Goal: Task Accomplishment & Management: Use online tool/utility

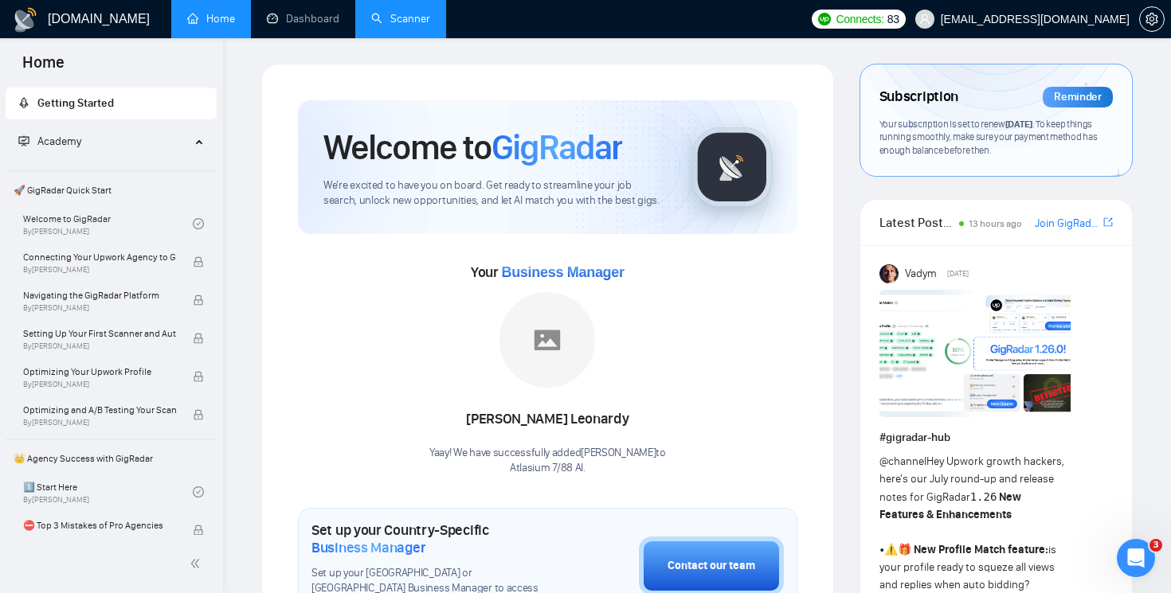
click at [397, 18] on link "Scanner" at bounding box center [400, 19] width 59 height 14
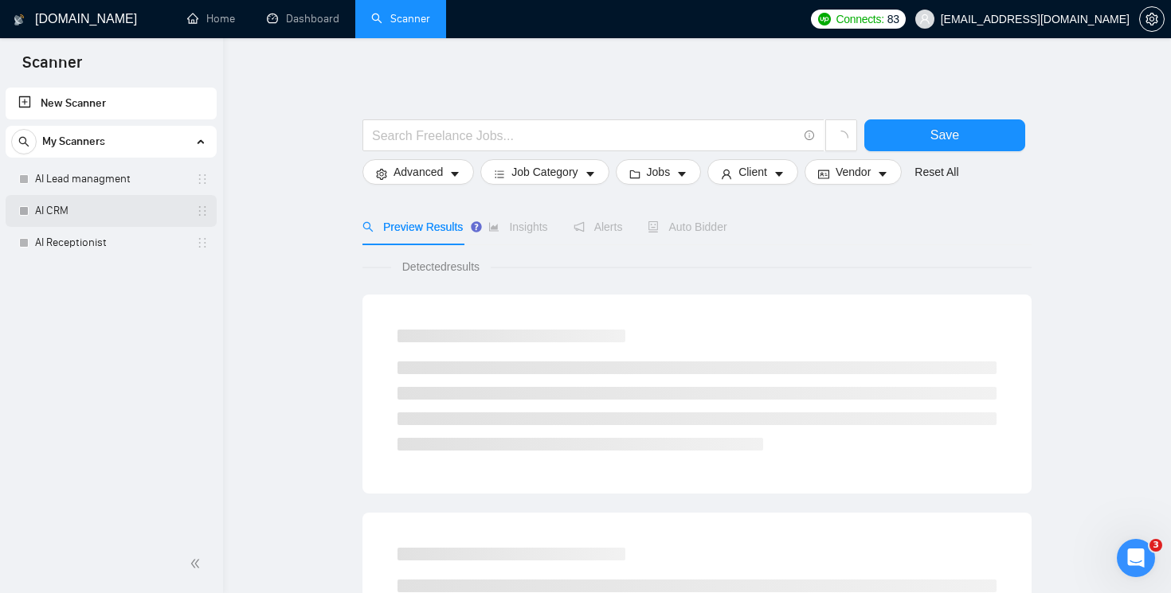
click at [83, 213] on link "AI CRM" at bounding box center [110, 211] width 151 height 32
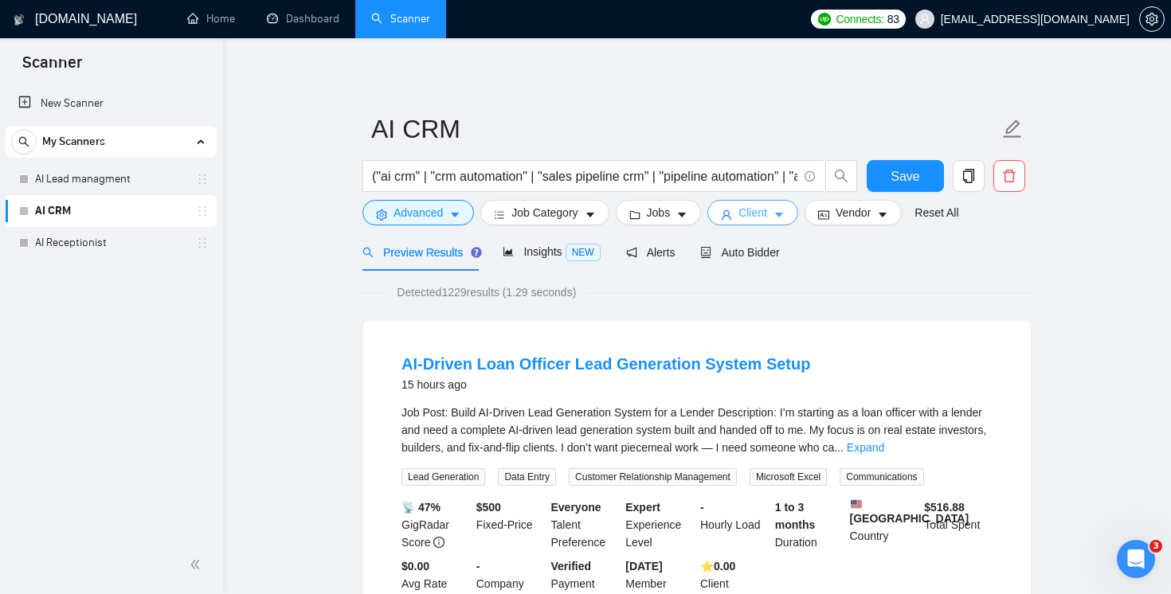
click at [763, 211] on span "Client" at bounding box center [752, 213] width 29 height 18
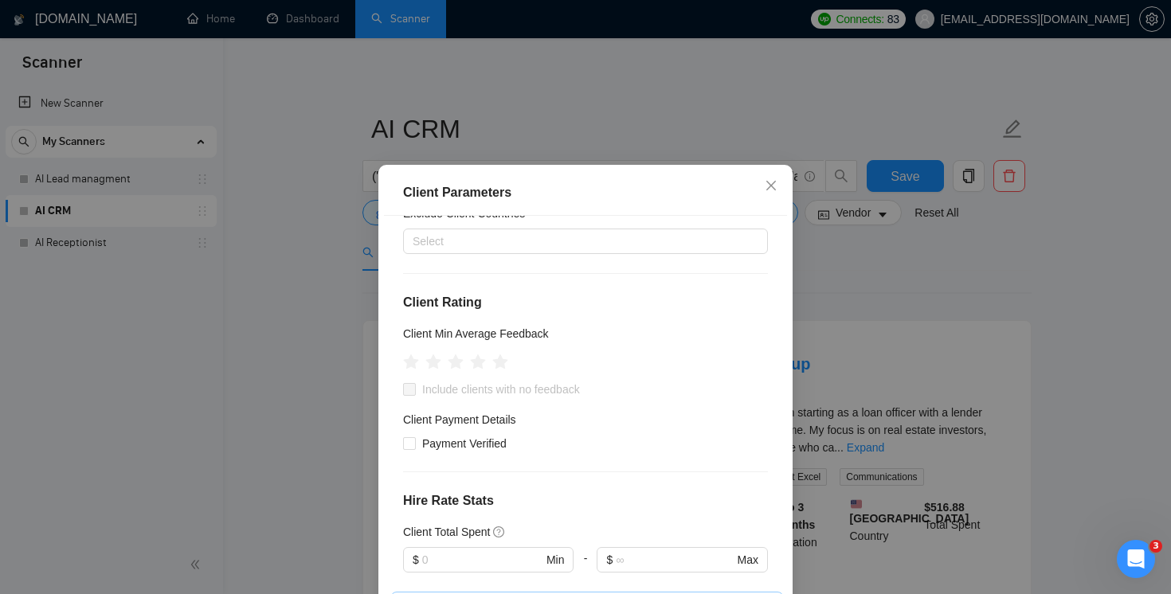
scroll to position [168, 0]
click at [482, 354] on icon "star" at bounding box center [478, 363] width 18 height 18
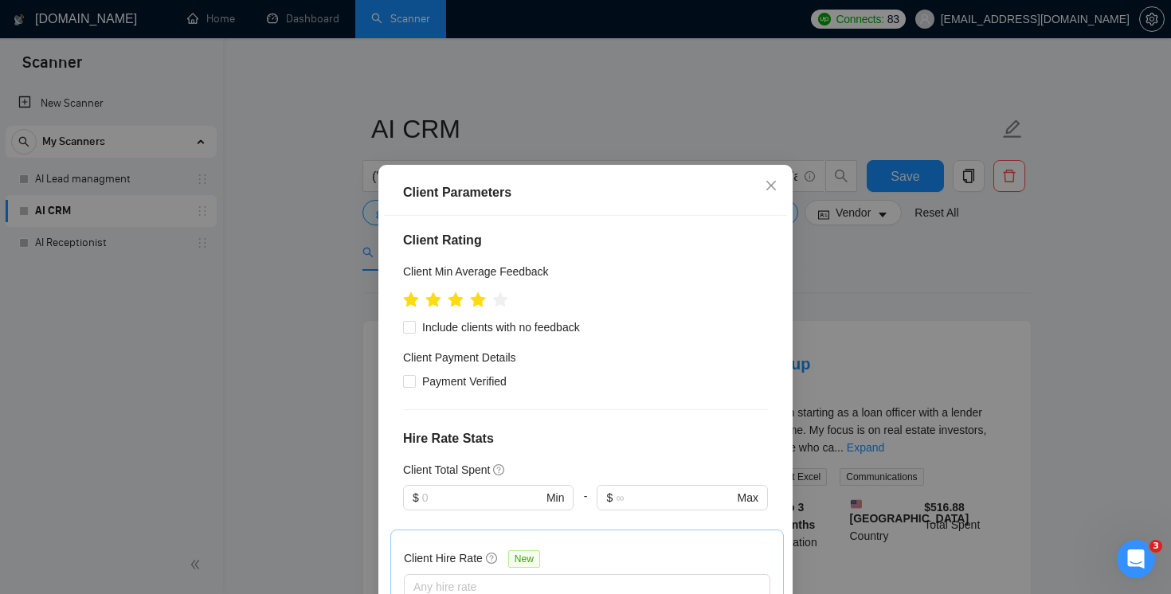
scroll to position [281, 0]
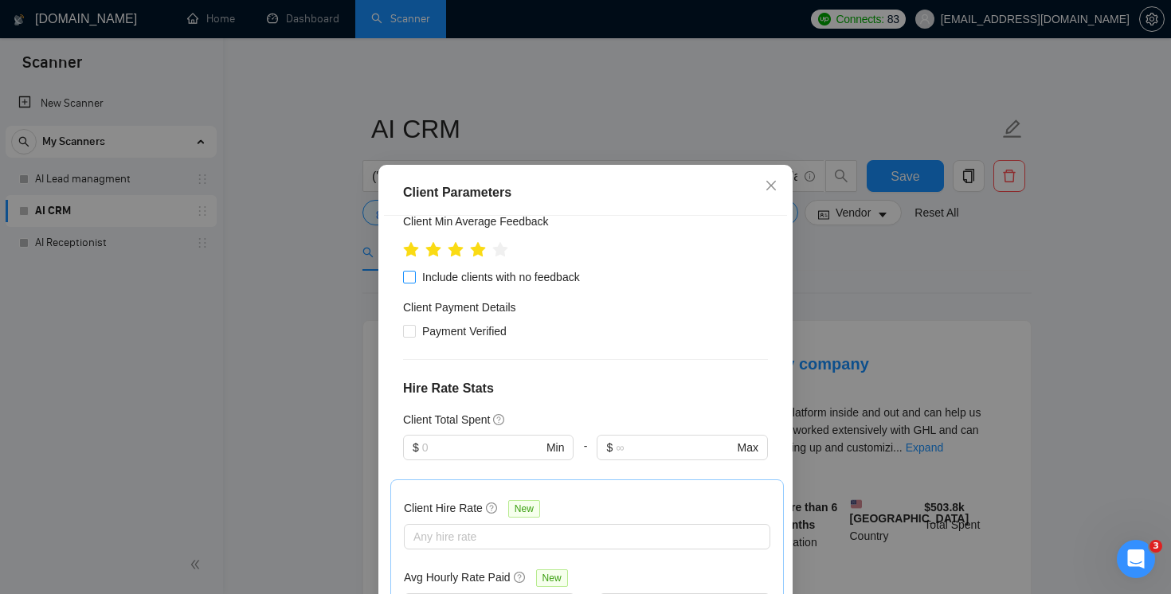
click at [409, 271] on input "Include clients with no feedback" at bounding box center [408, 276] width 11 height 11
checkbox input "true"
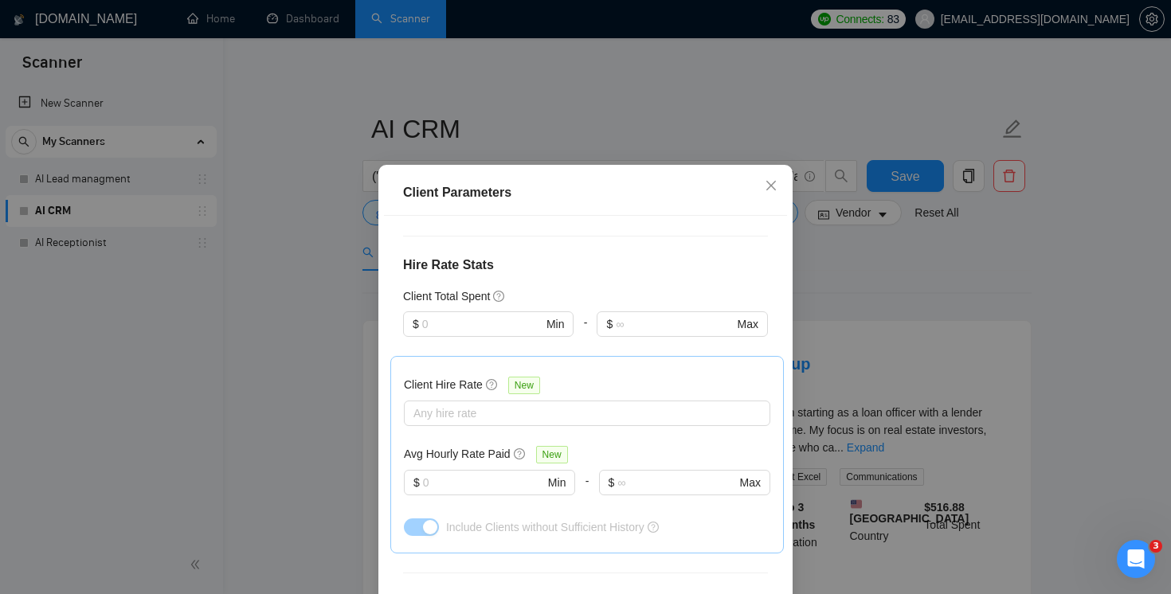
scroll to position [420, 0]
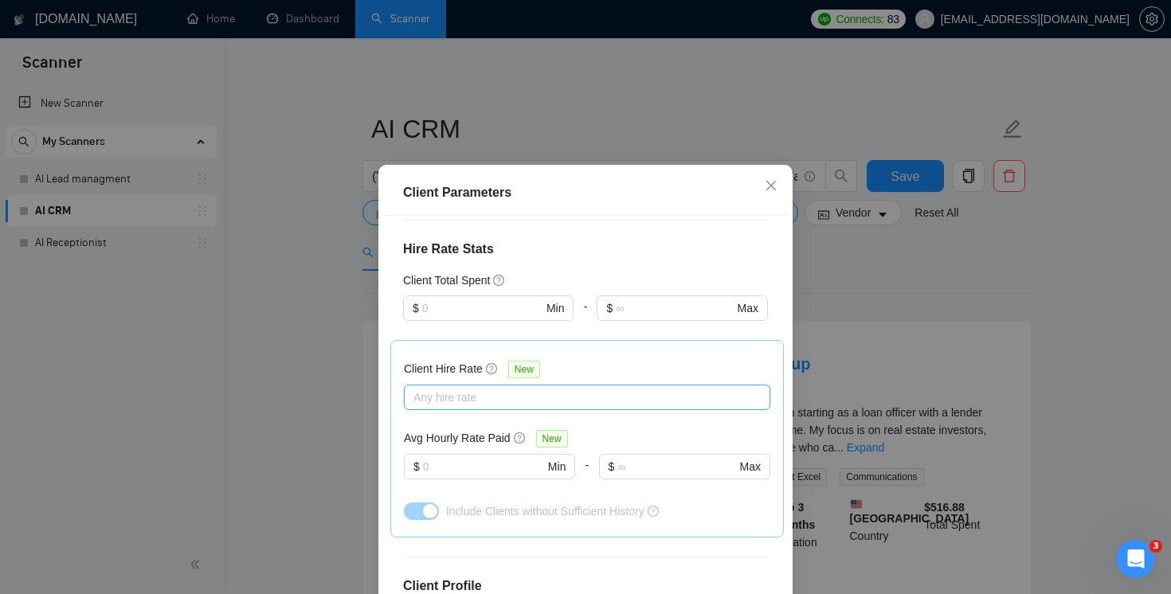
click at [527, 388] on div at bounding box center [579, 397] width 342 height 19
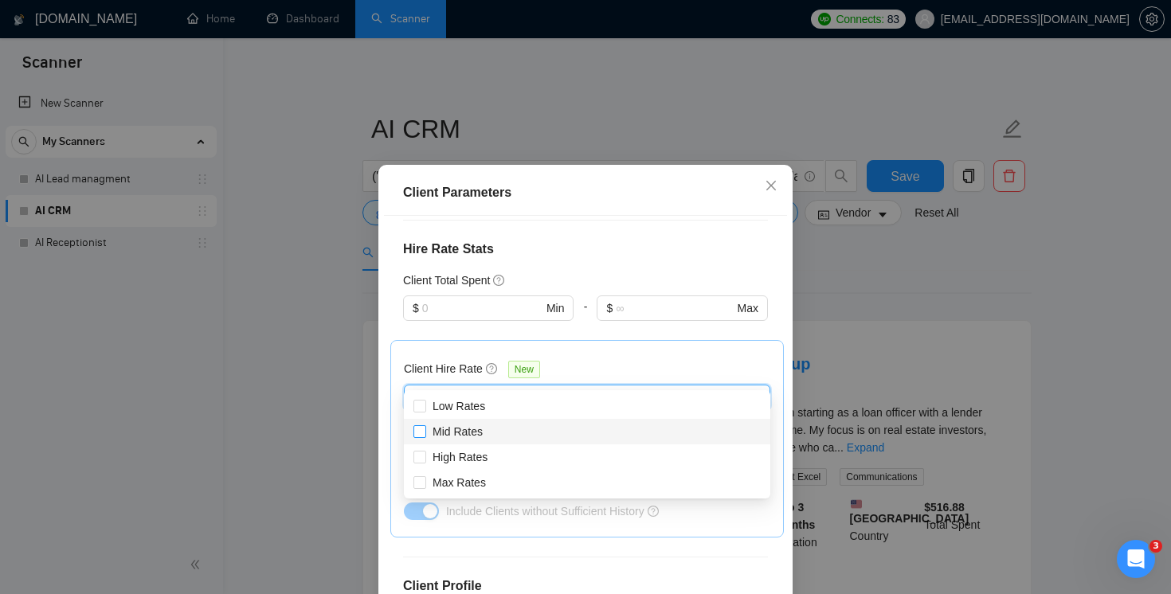
click at [421, 431] on input "Mid Rates" at bounding box center [418, 430] width 11 height 11
checkbox input "true"
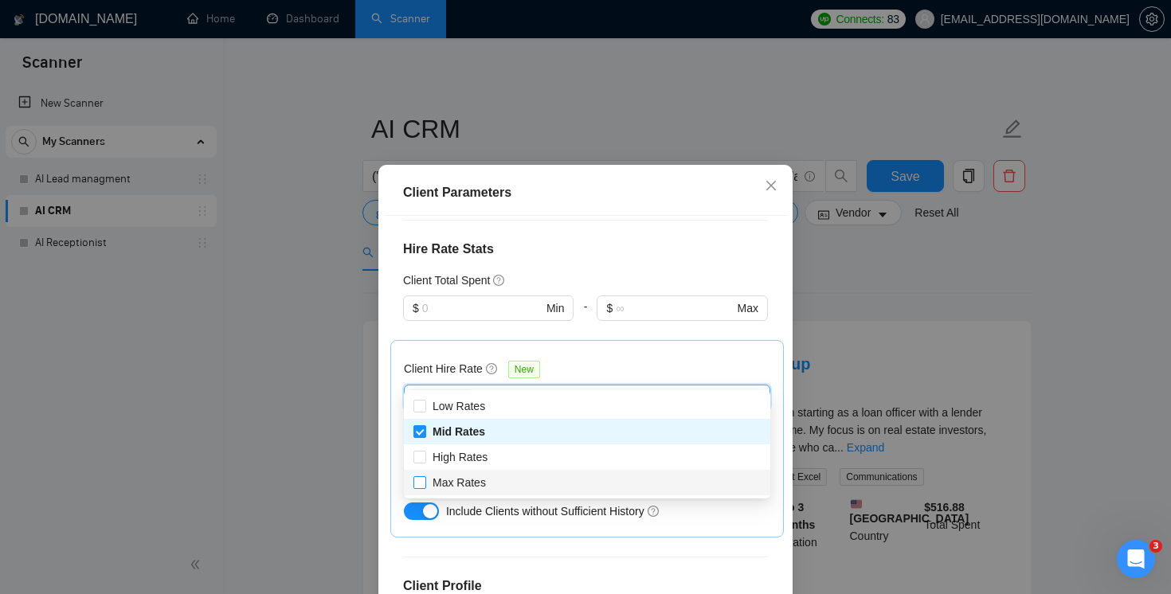
click at [420, 487] on span at bounding box center [419, 482] width 13 height 13
click at [420, 487] on input "Max Rates" at bounding box center [418, 481] width 11 height 11
checkbox input "false"
click at [420, 455] on input "High Rates" at bounding box center [418, 456] width 11 height 11
checkbox input "true"
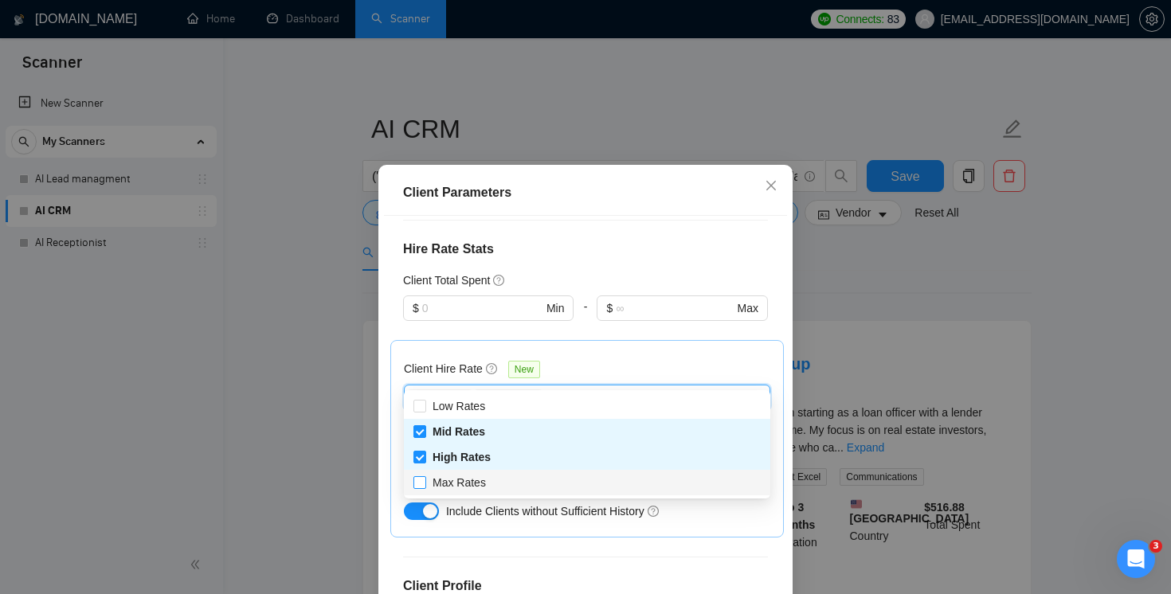
click at [420, 480] on input "Max Rates" at bounding box center [418, 481] width 11 height 11
checkbox input "true"
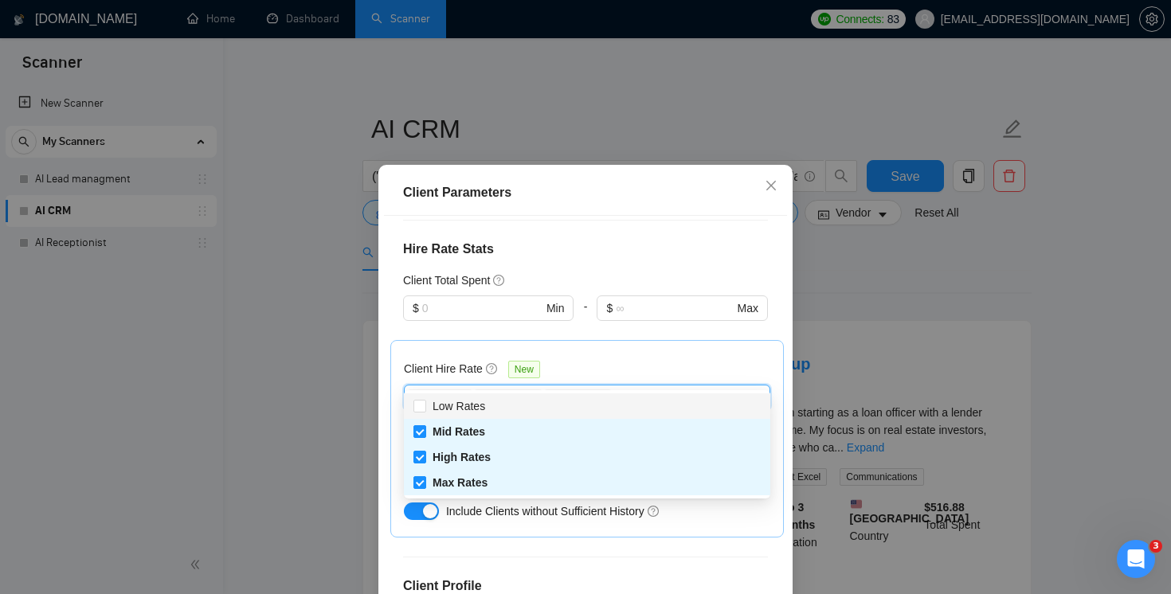
click at [577, 241] on div "Client Location Include Client Countries [GEOGRAPHIC_DATA] [GEOGRAPHIC_DATA] [G…" at bounding box center [585, 424] width 403 height 416
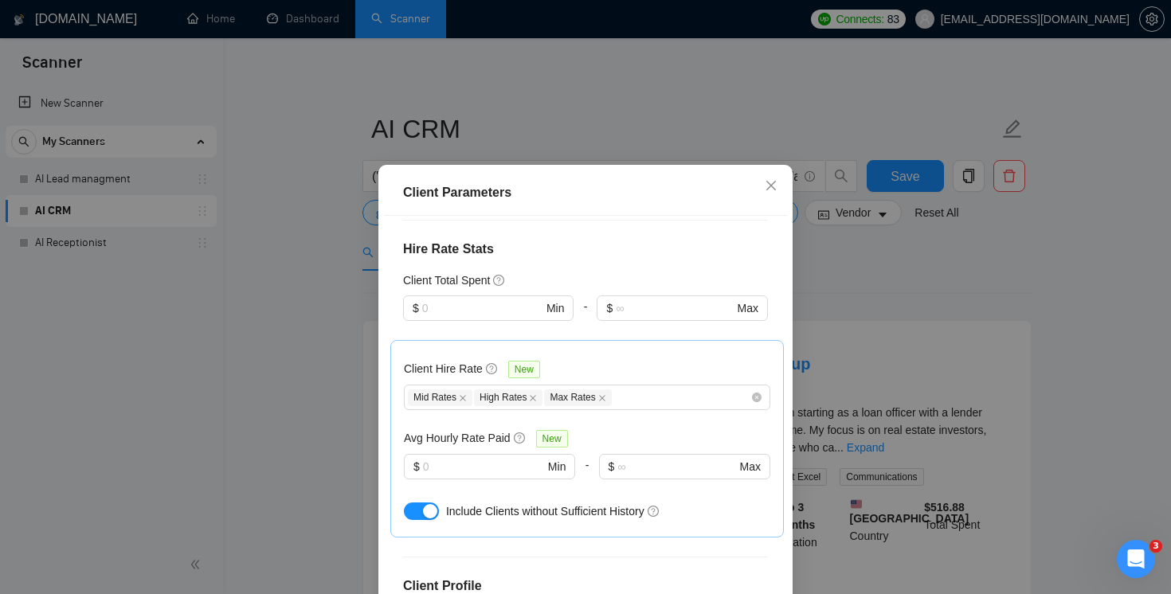
scroll to position [528, 0]
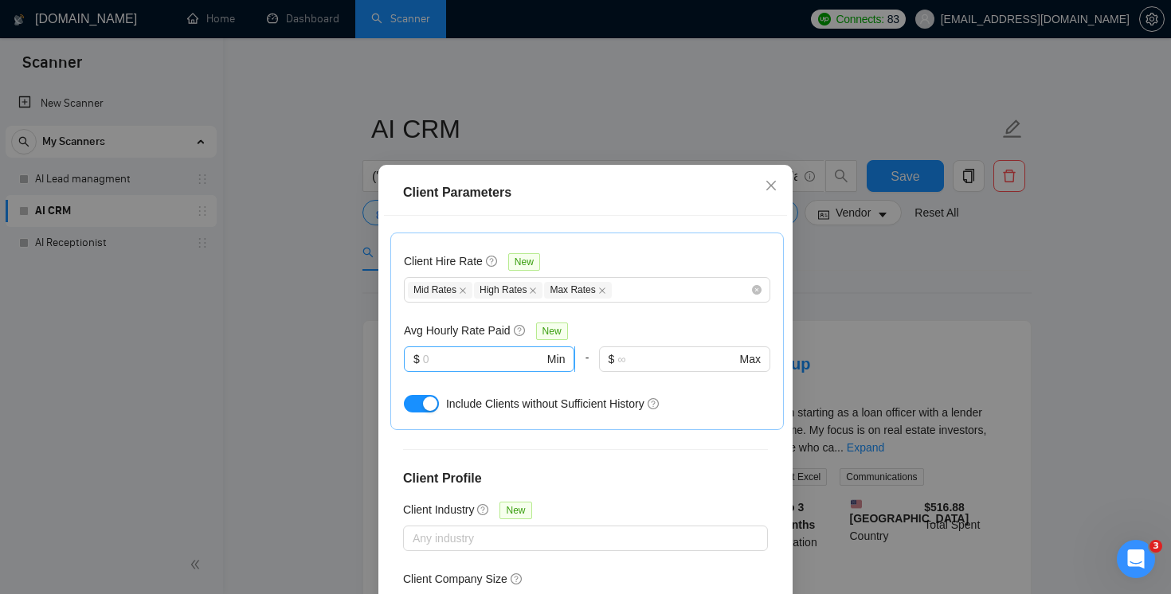
click at [449, 350] on input "text" at bounding box center [483, 359] width 121 height 18
type input "10"
click at [510, 395] on div "Include Clients without Sufficient History" at bounding box center [608, 404] width 324 height 18
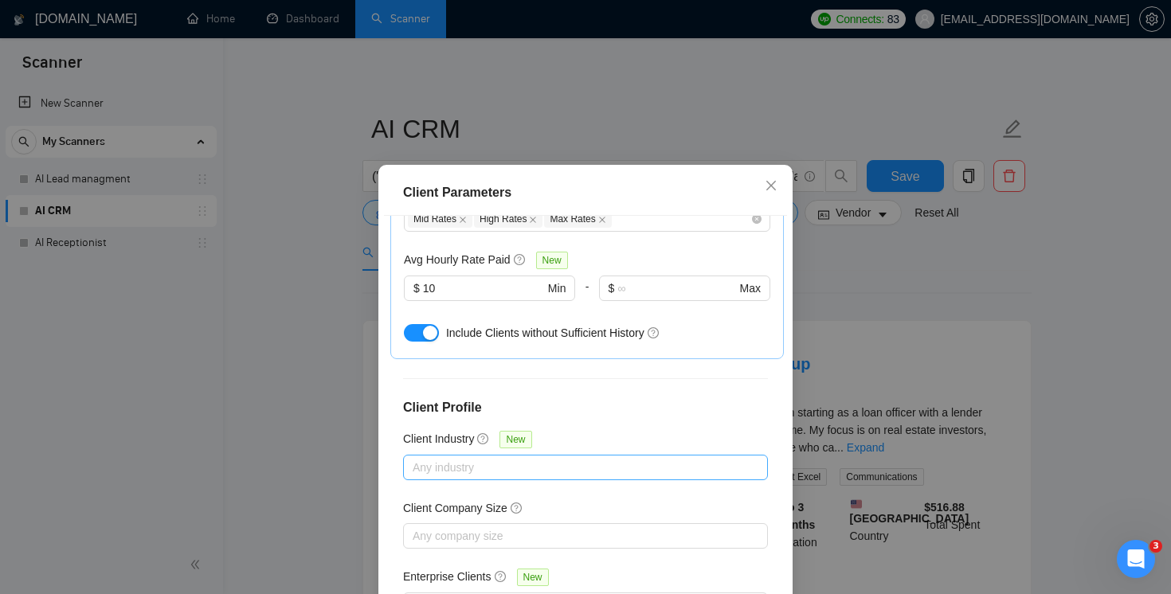
scroll to position [108, 0]
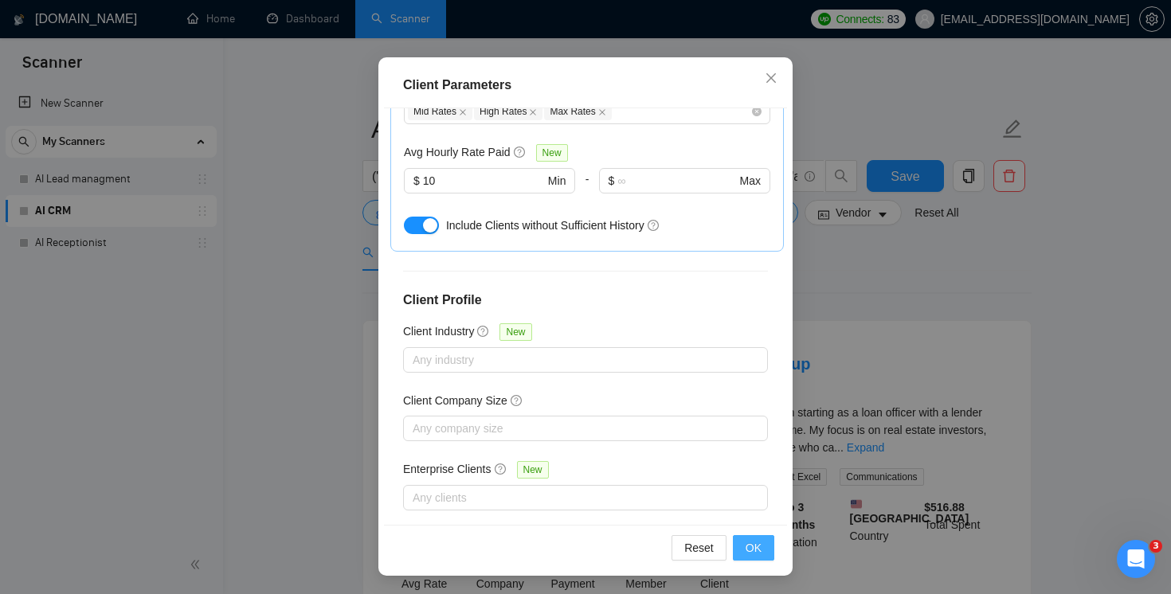
click at [759, 557] on button "OK" at bounding box center [753, 547] width 41 height 25
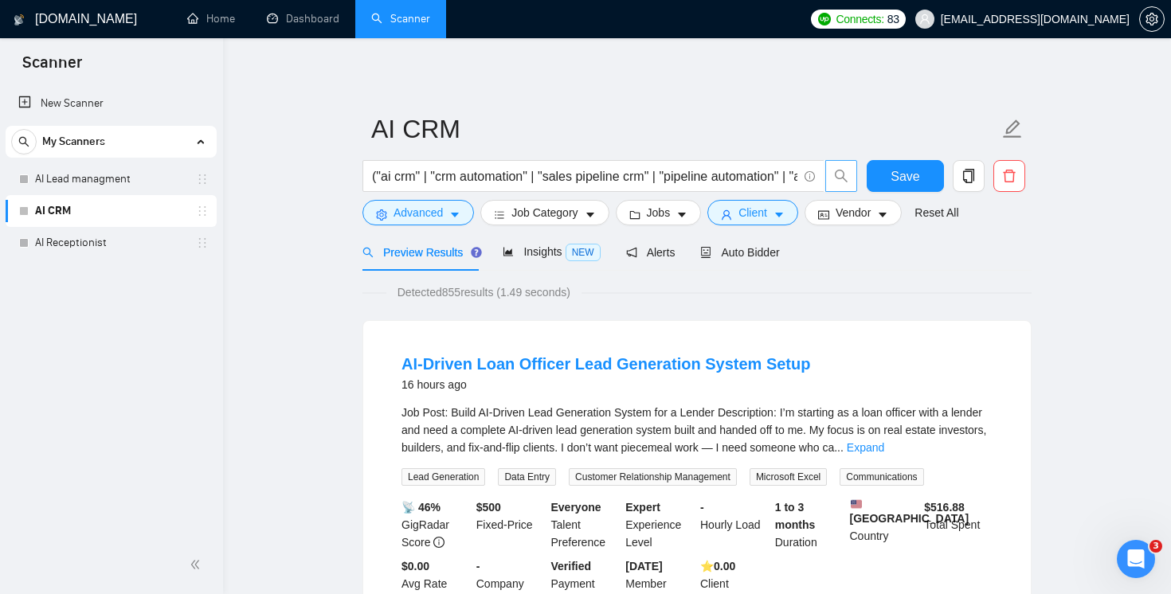
click at [844, 173] on icon "search" at bounding box center [841, 176] width 14 height 14
click at [909, 176] on span "Save" at bounding box center [904, 176] width 29 height 20
click at [663, 212] on span "Jobs" at bounding box center [659, 213] width 24 height 18
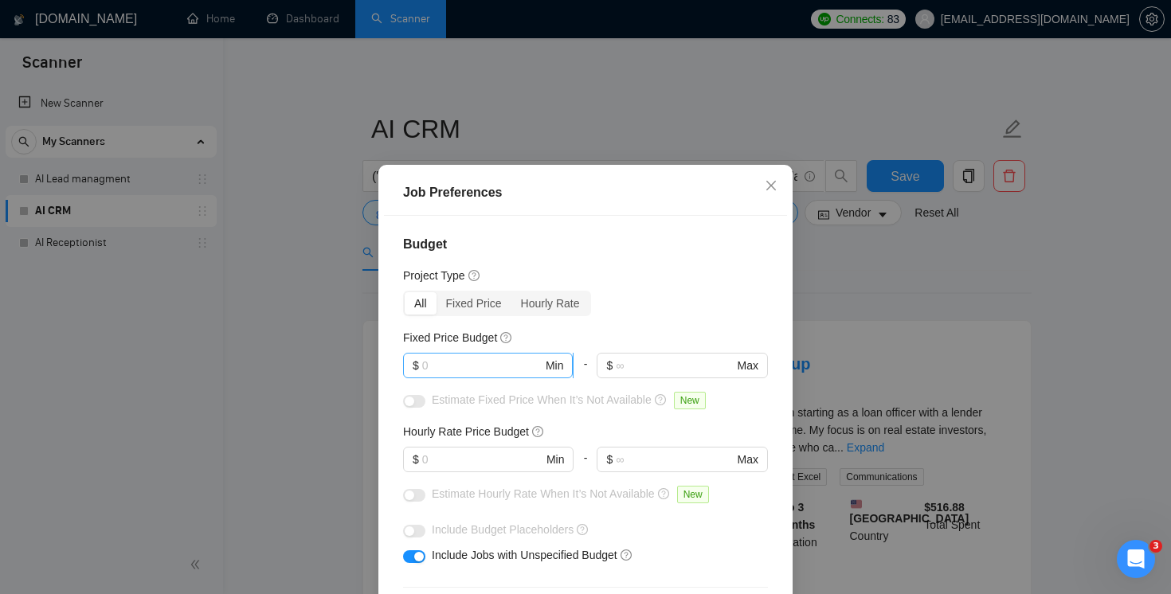
click at [482, 362] on input "text" at bounding box center [482, 366] width 120 height 18
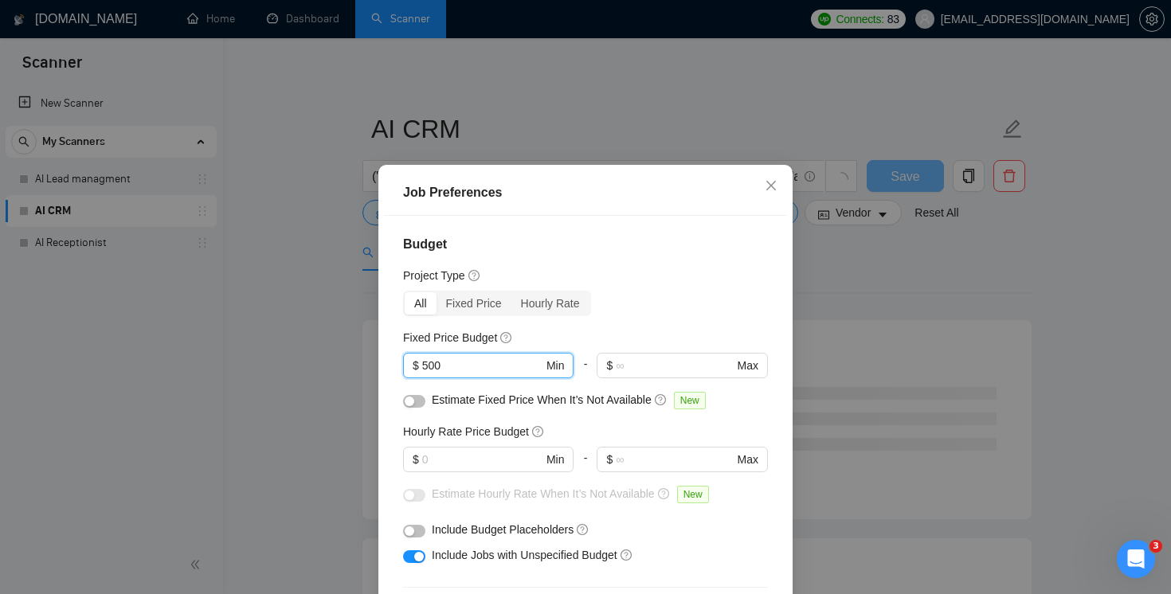
scroll to position [61, 0]
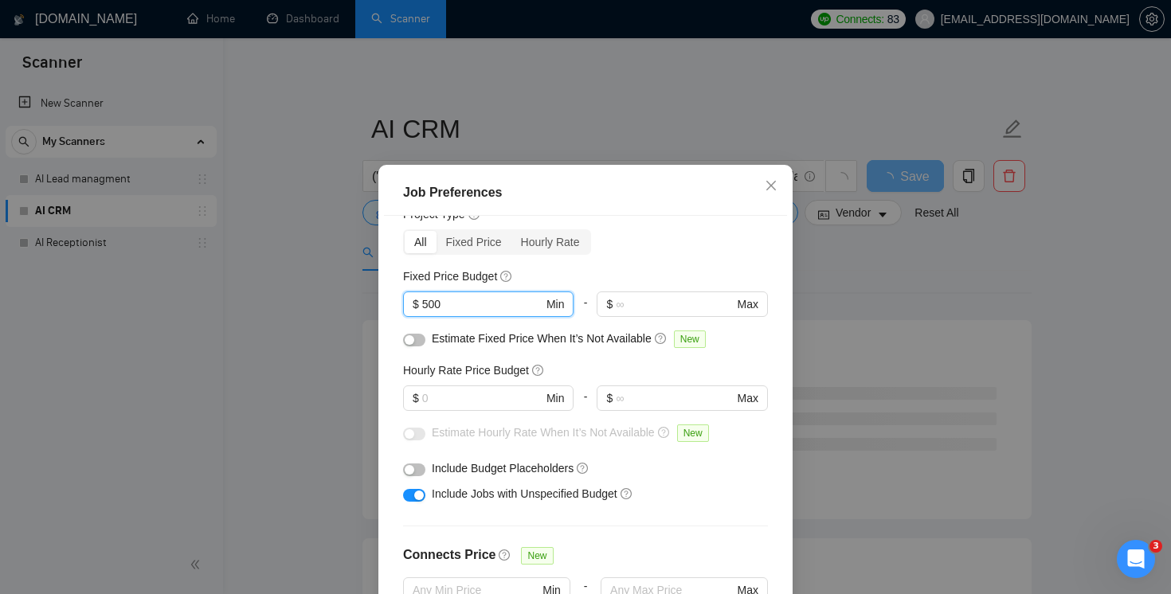
type input "500"
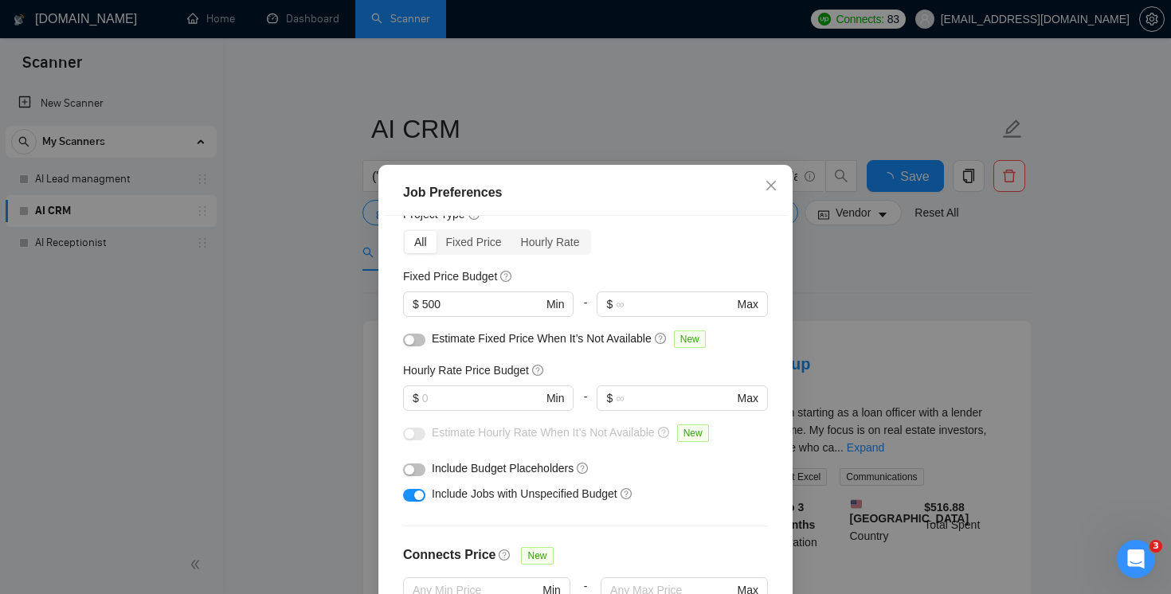
click at [413, 342] on div "button" at bounding box center [410, 340] width 10 height 10
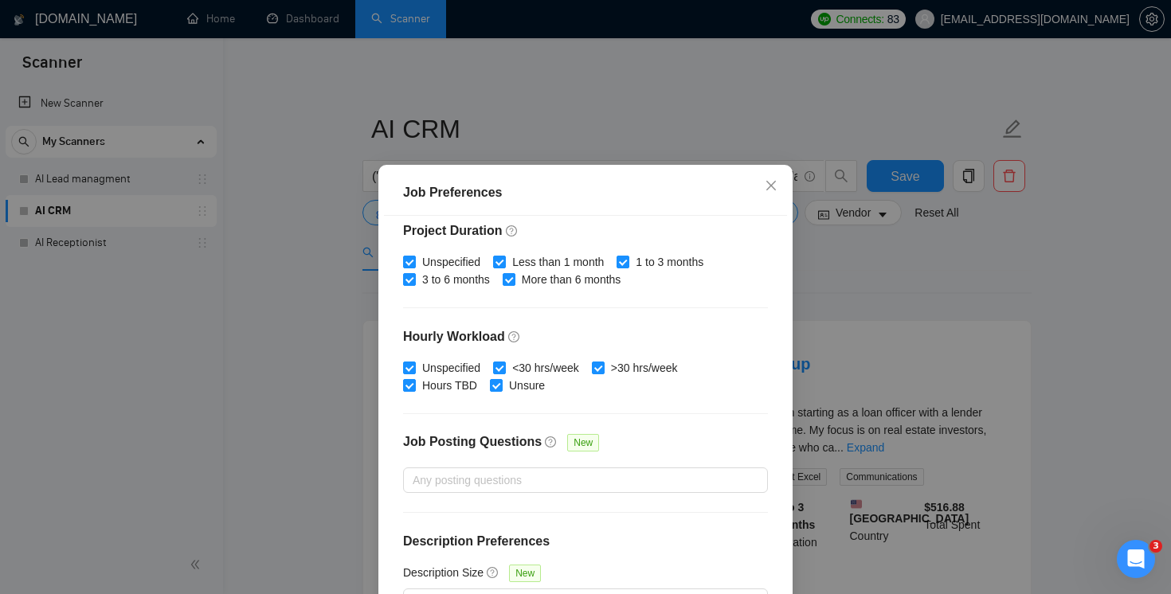
scroll to position [108, 0]
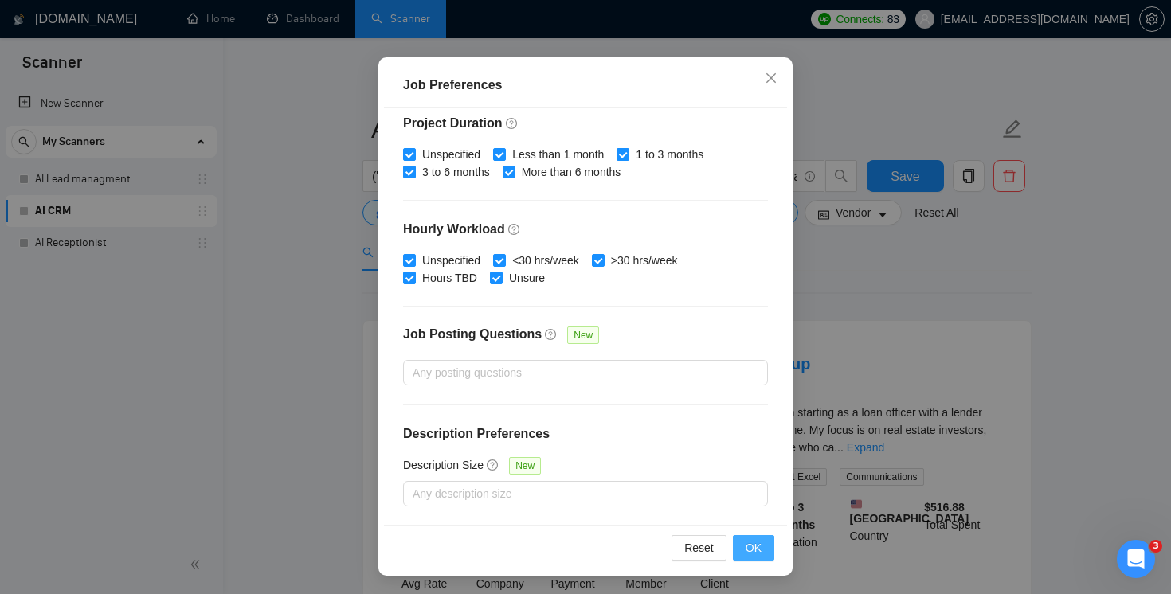
click at [750, 549] on span "OK" at bounding box center [753, 548] width 16 height 18
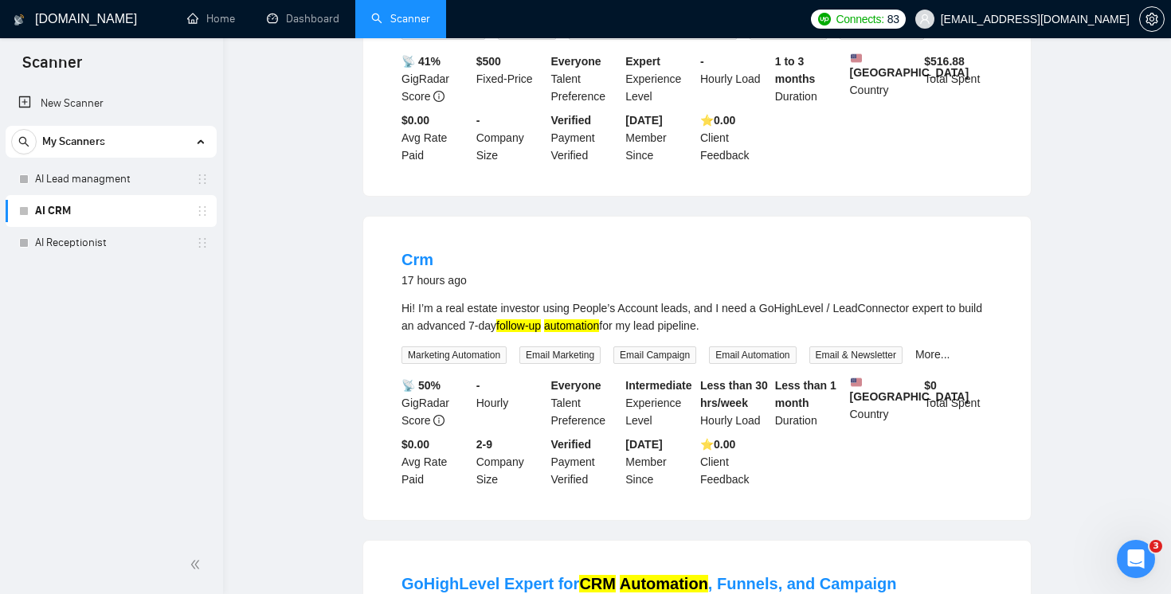
scroll to position [0, 0]
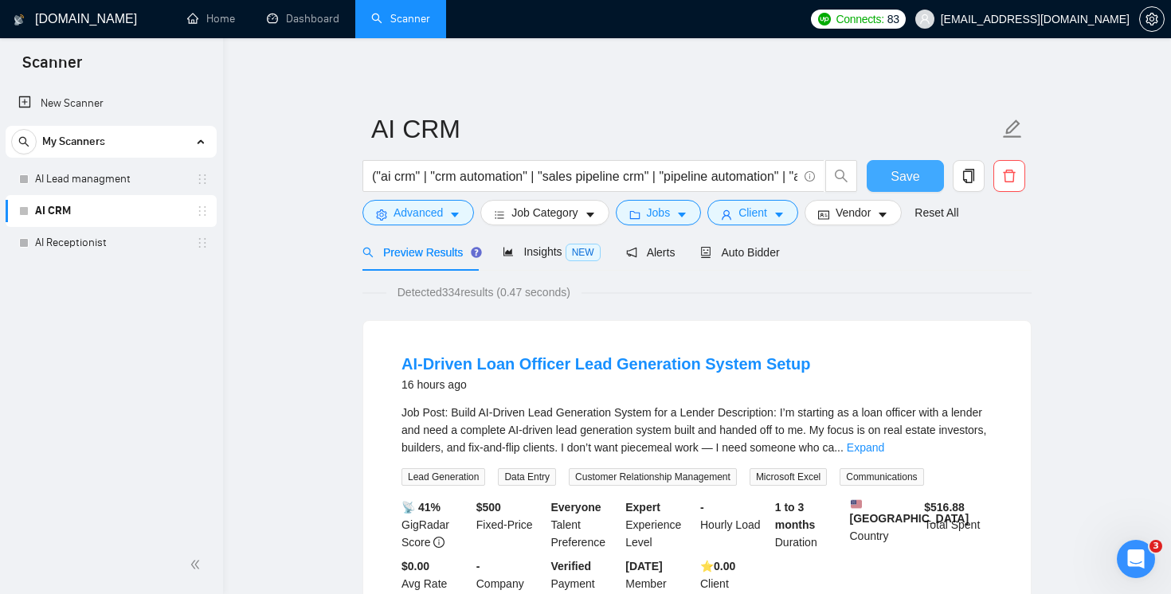
click at [897, 178] on span "Save" at bounding box center [904, 176] width 29 height 20
click at [98, 244] on link "AI Receptionist" at bounding box center [110, 243] width 151 height 32
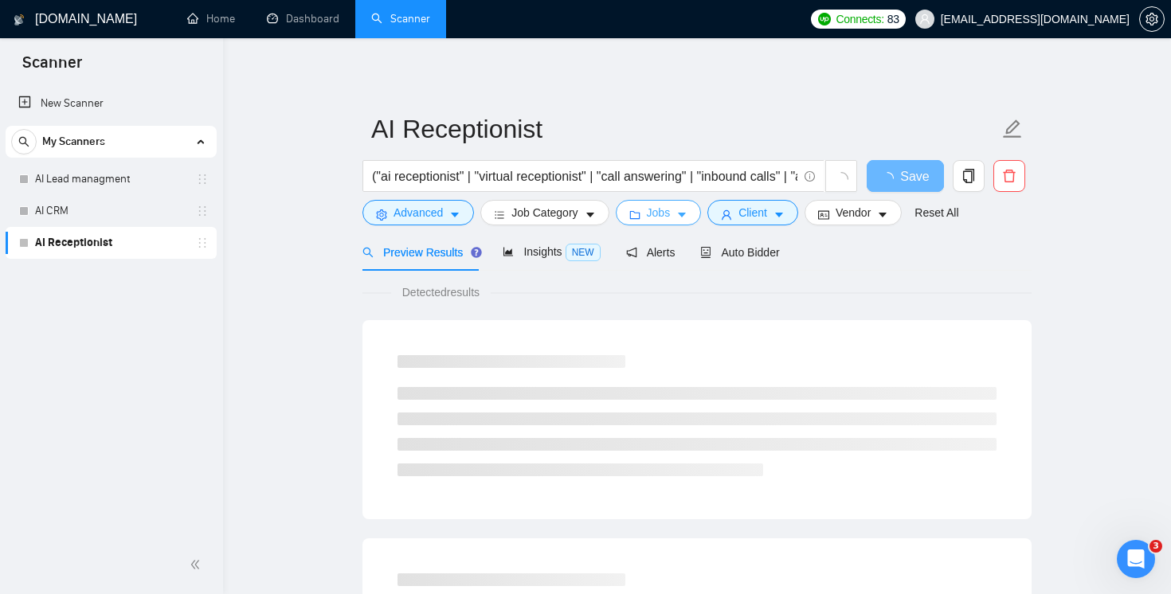
click at [678, 218] on button "Jobs" at bounding box center [659, 212] width 86 height 25
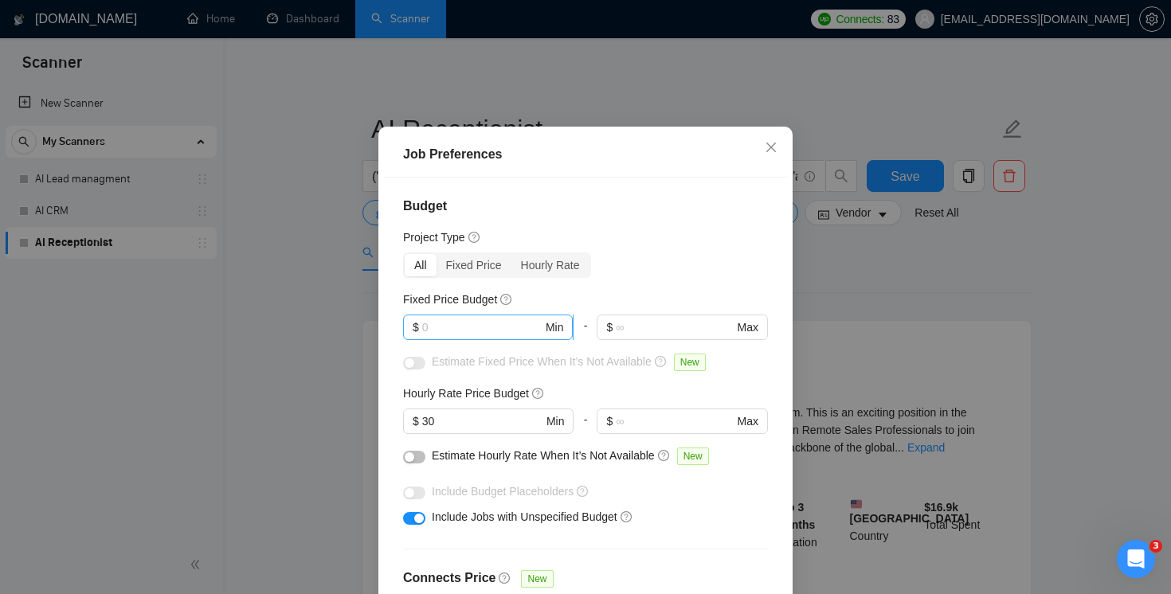
click at [444, 336] on input "text" at bounding box center [482, 328] width 120 height 18
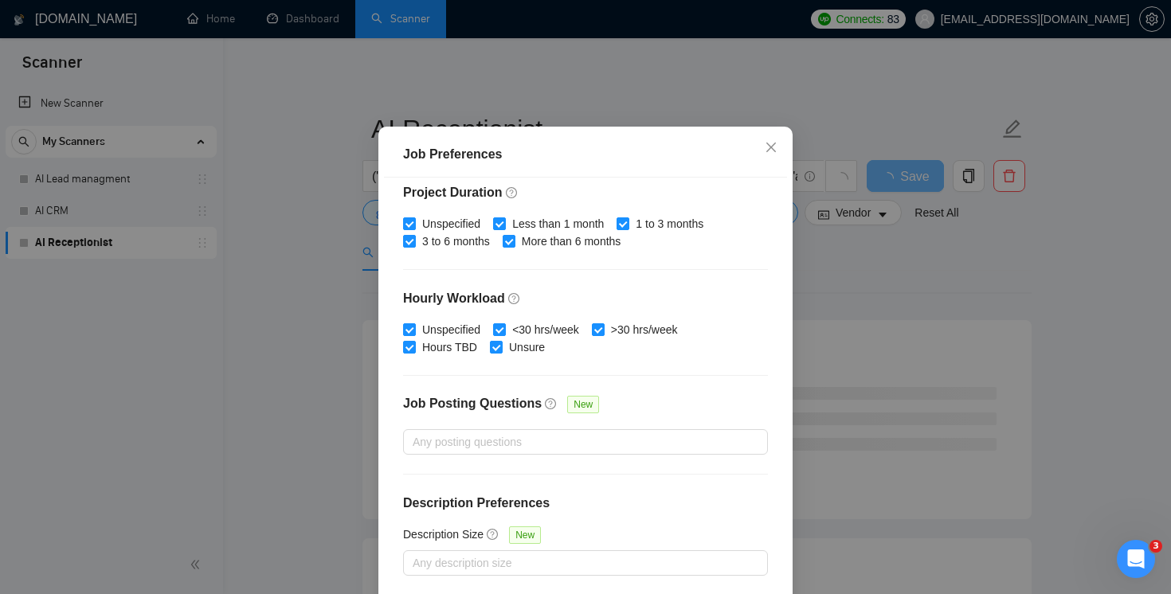
scroll to position [108, 0]
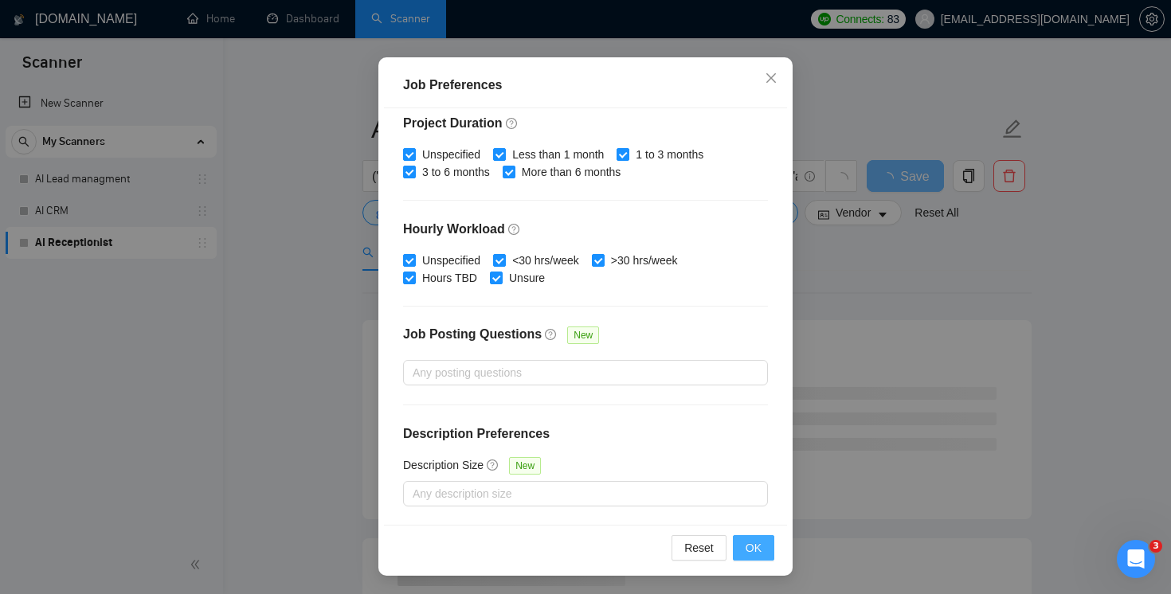
type input "500"
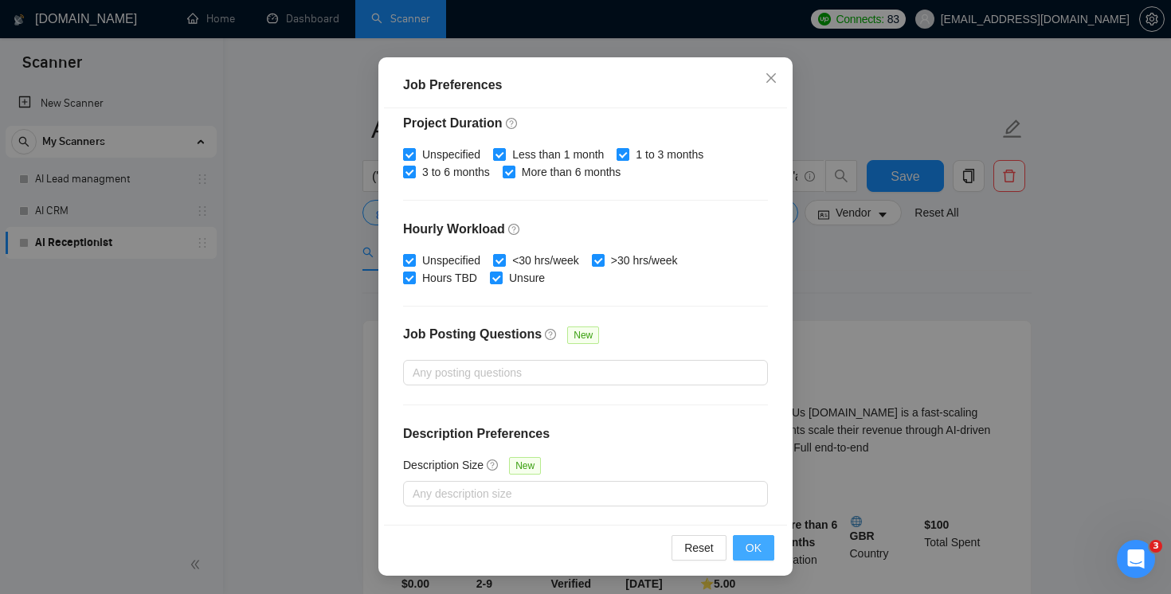
click at [760, 552] on span "OK" at bounding box center [753, 548] width 16 height 18
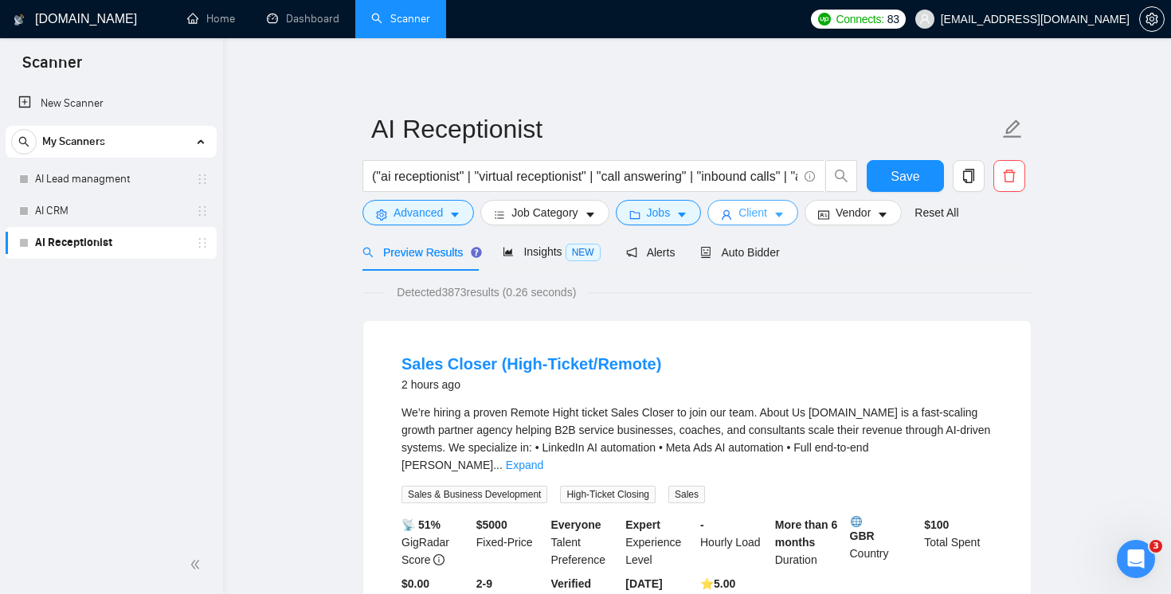
click at [776, 222] on button "Client" at bounding box center [752, 212] width 91 height 25
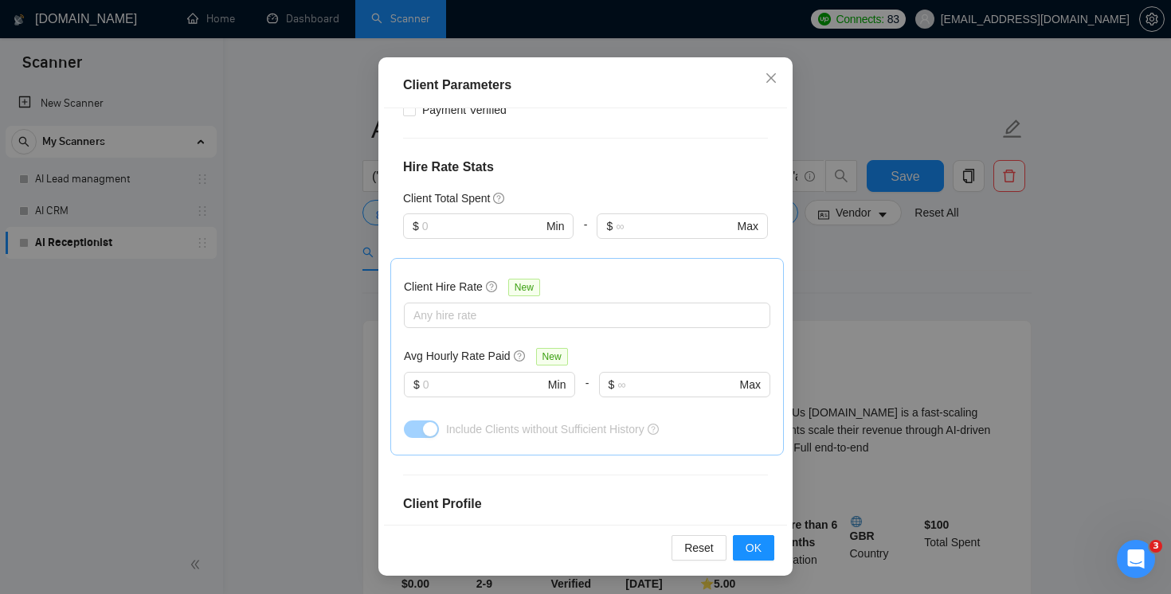
scroll to position [215, 0]
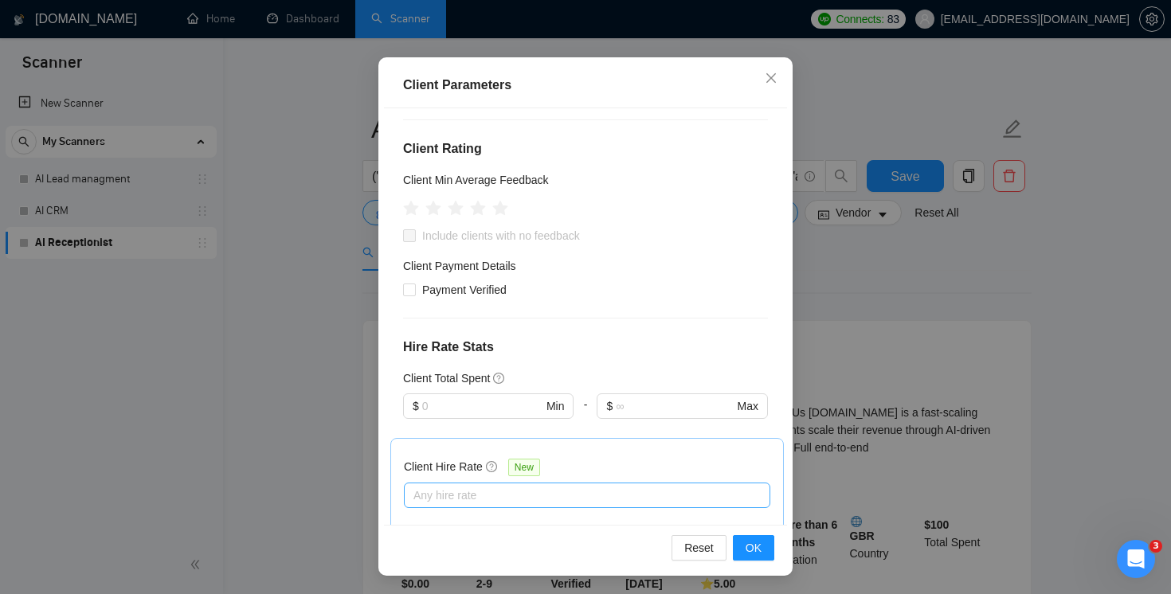
click at [468, 486] on div at bounding box center [579, 495] width 342 height 19
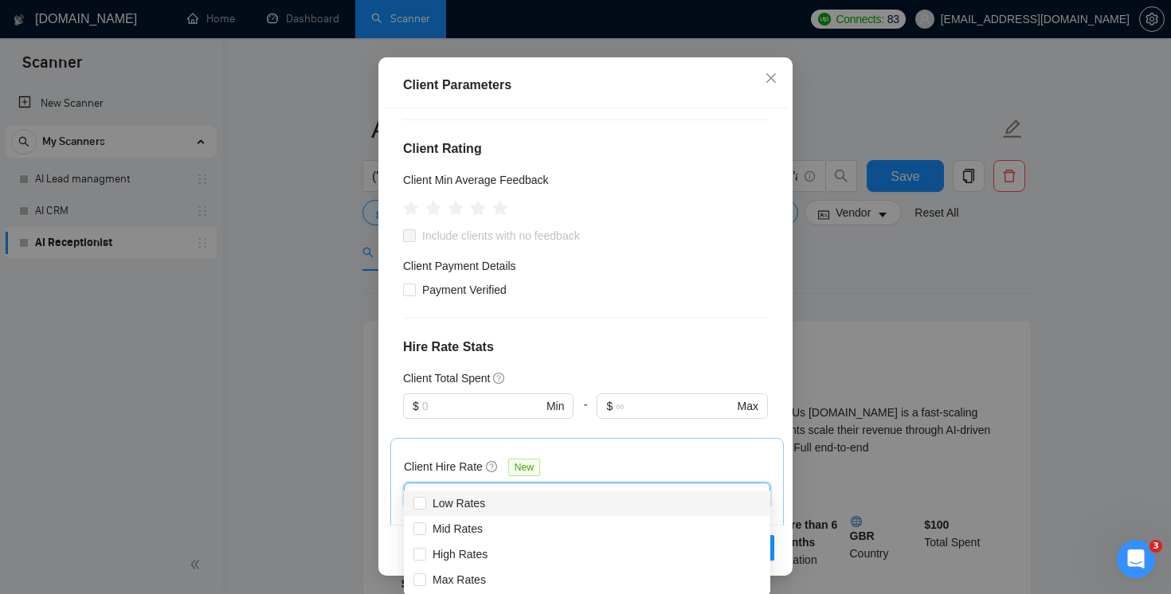
scroll to position [264, 0]
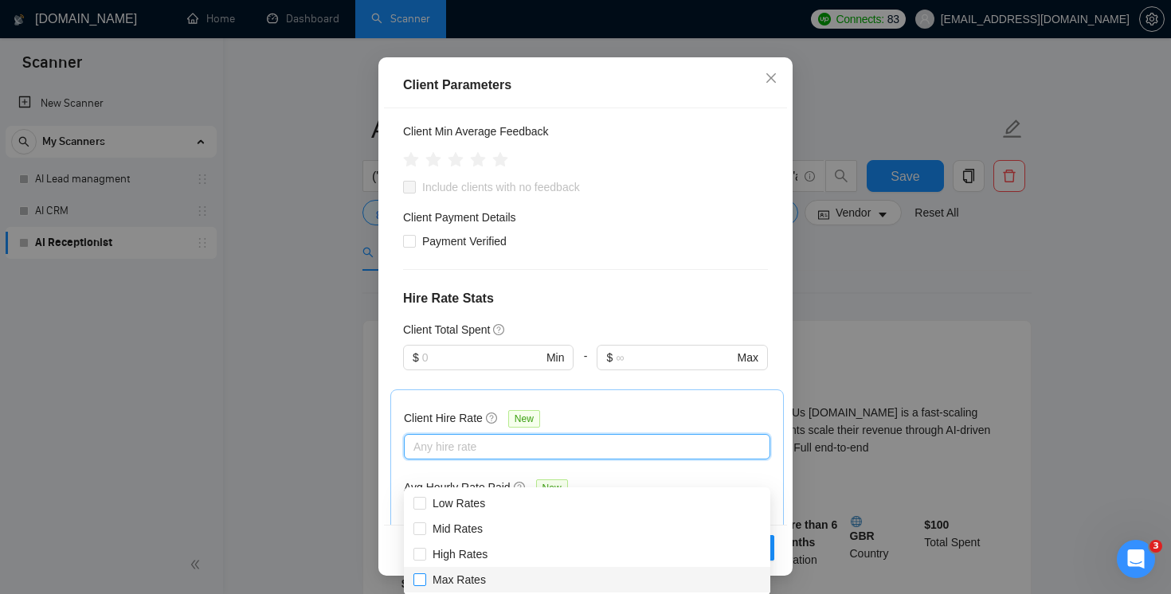
click at [422, 578] on input "Max Rates" at bounding box center [418, 578] width 11 height 11
checkbox input "true"
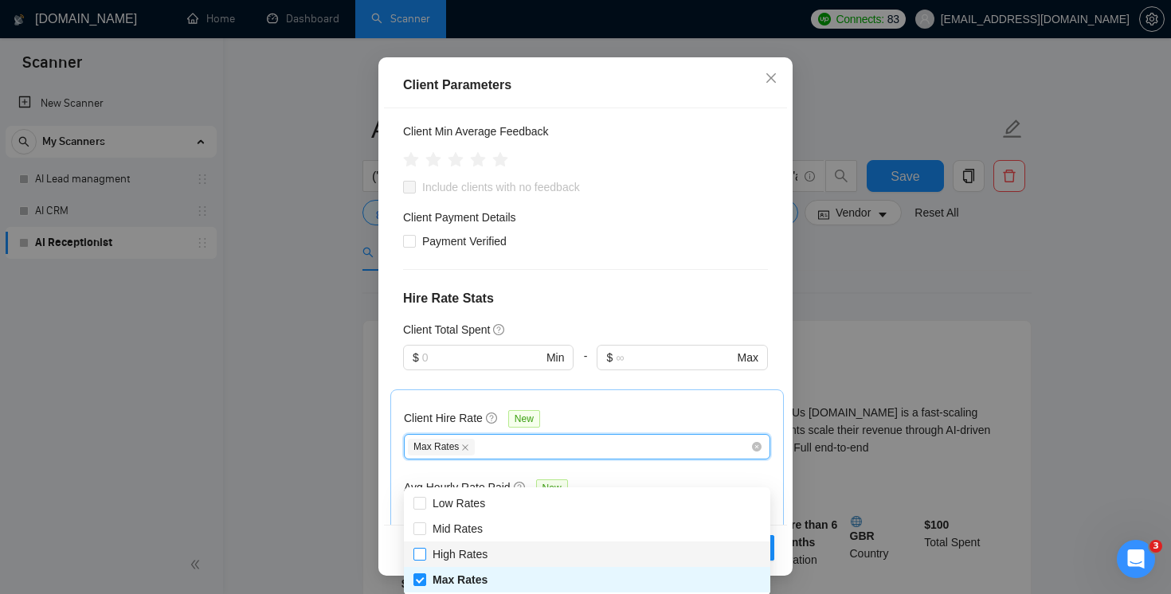
click at [421, 552] on input "High Rates" at bounding box center [418, 553] width 11 height 11
checkbox input "true"
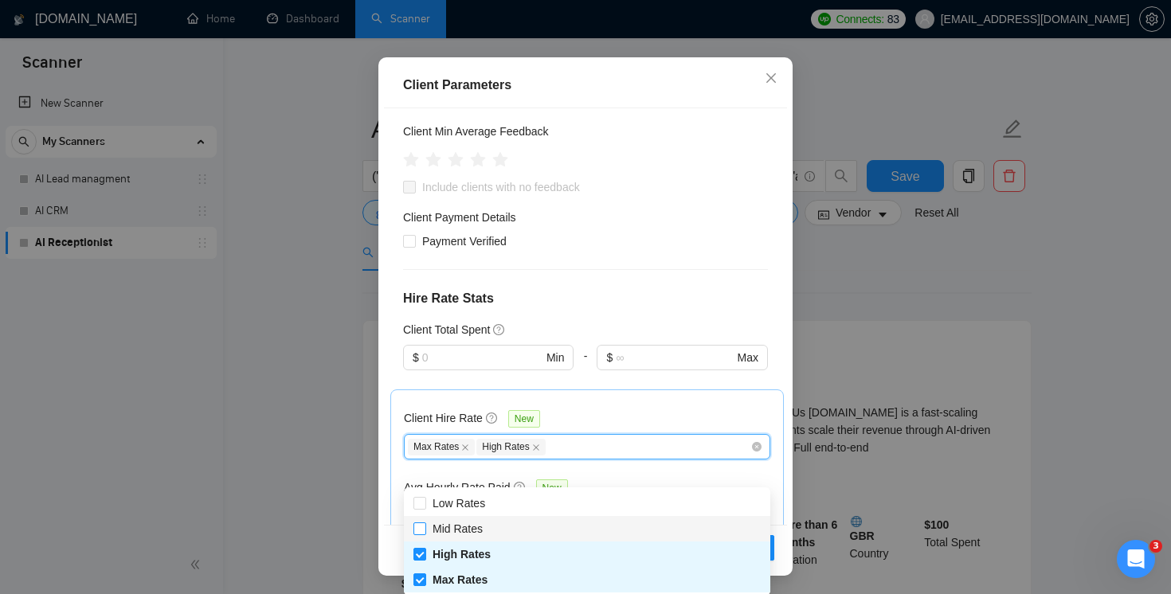
click at [420, 534] on span at bounding box center [419, 528] width 13 height 13
click at [420, 534] on input "Mid Rates" at bounding box center [418, 527] width 11 height 11
click at [420, 532] on input "Mid Rates" at bounding box center [418, 527] width 11 height 11
checkbox input "true"
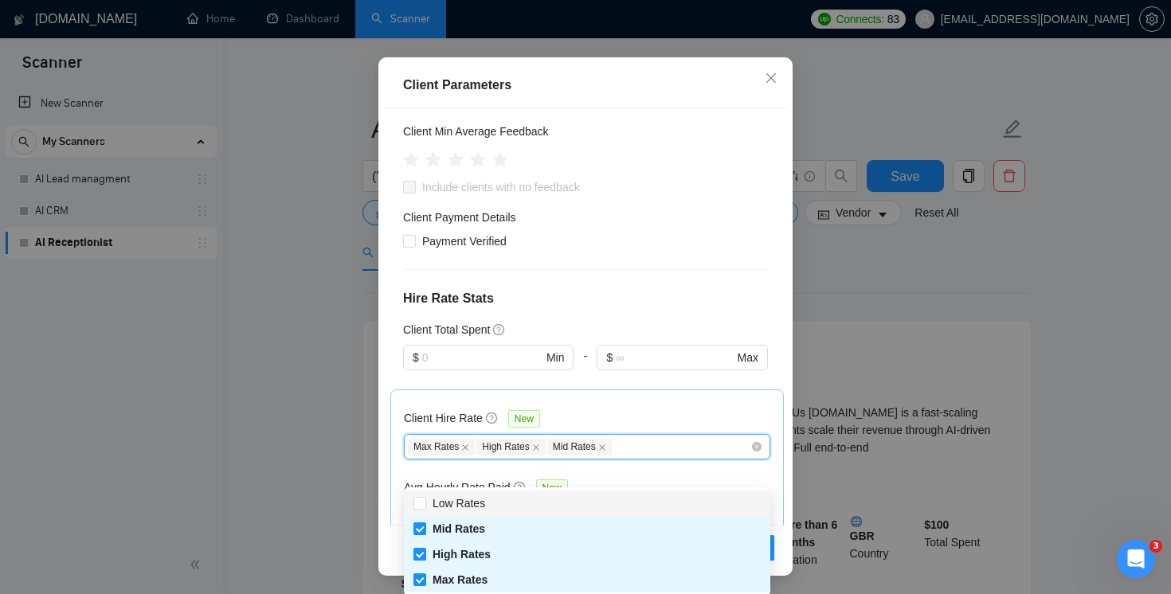
click at [576, 287] on div "Client Location Include Client Countries [GEOGRAPHIC_DATA] [GEOGRAPHIC_DATA] [G…" at bounding box center [585, 316] width 403 height 416
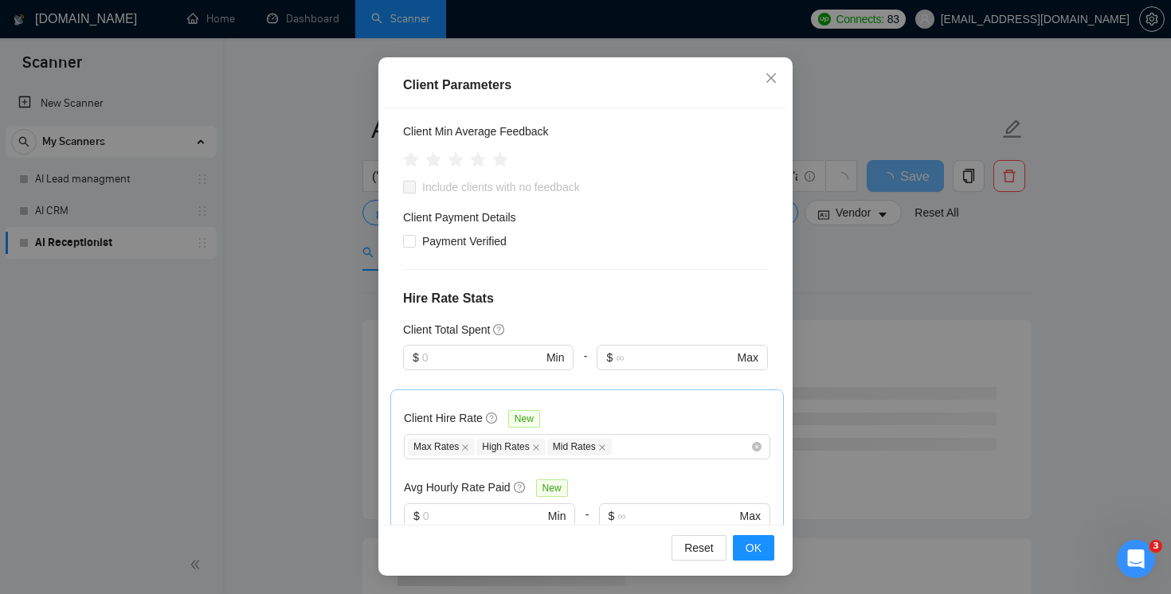
scroll to position [144, 0]
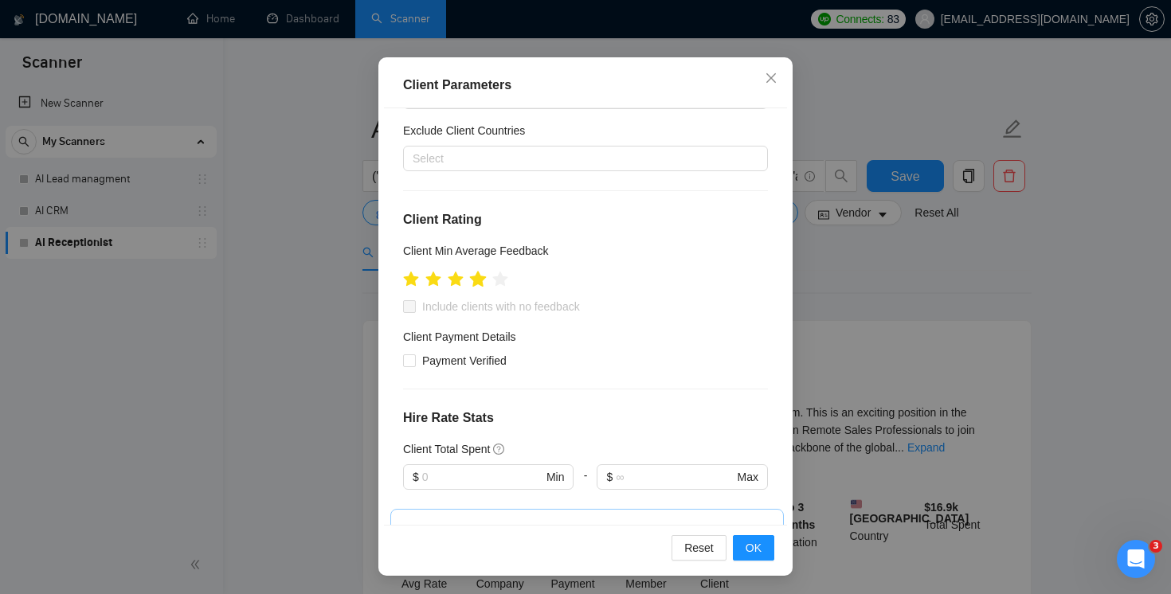
click at [479, 271] on icon "star" at bounding box center [478, 279] width 17 height 16
click at [409, 300] on input "Include clients with no feedback" at bounding box center [408, 305] width 11 height 11
checkbox input "true"
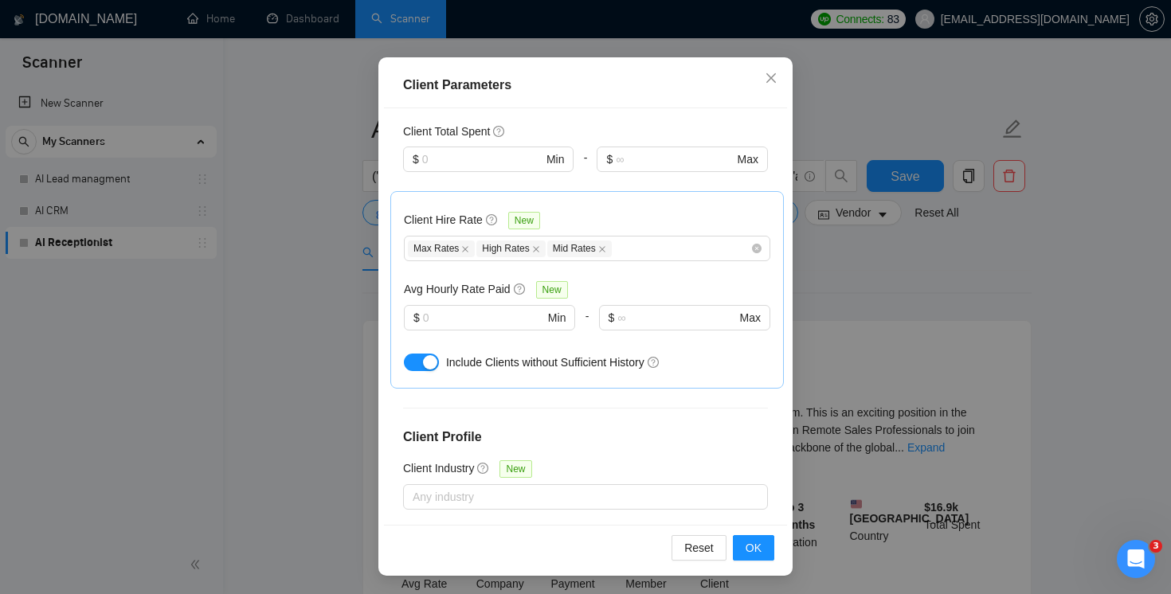
scroll to position [452, 0]
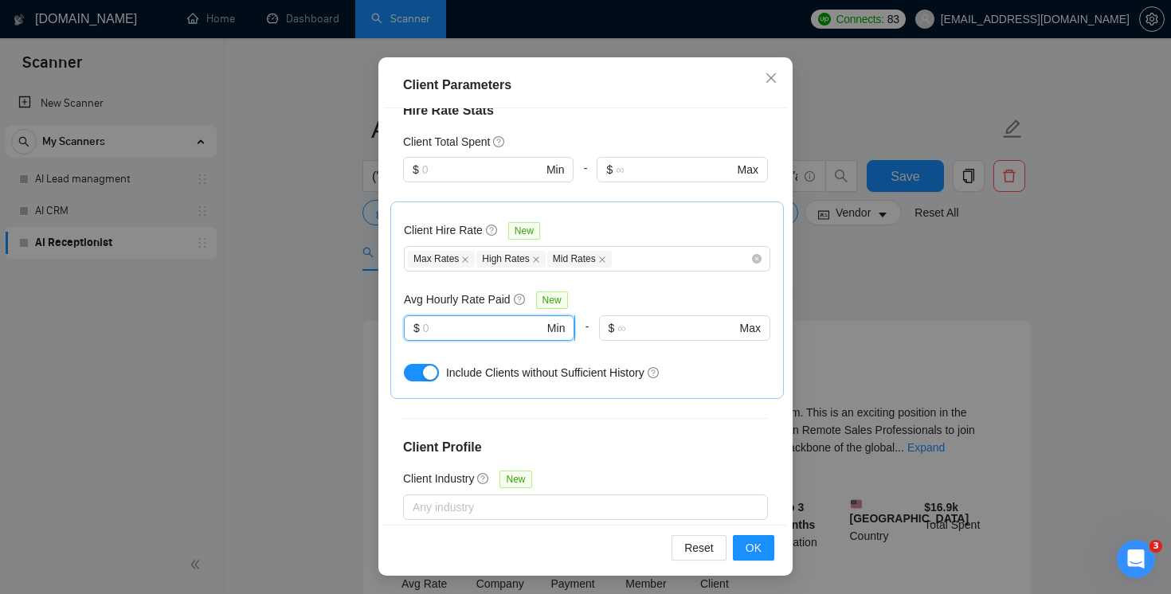
click at [491, 319] on input "text" at bounding box center [483, 328] width 121 height 18
type input "10"
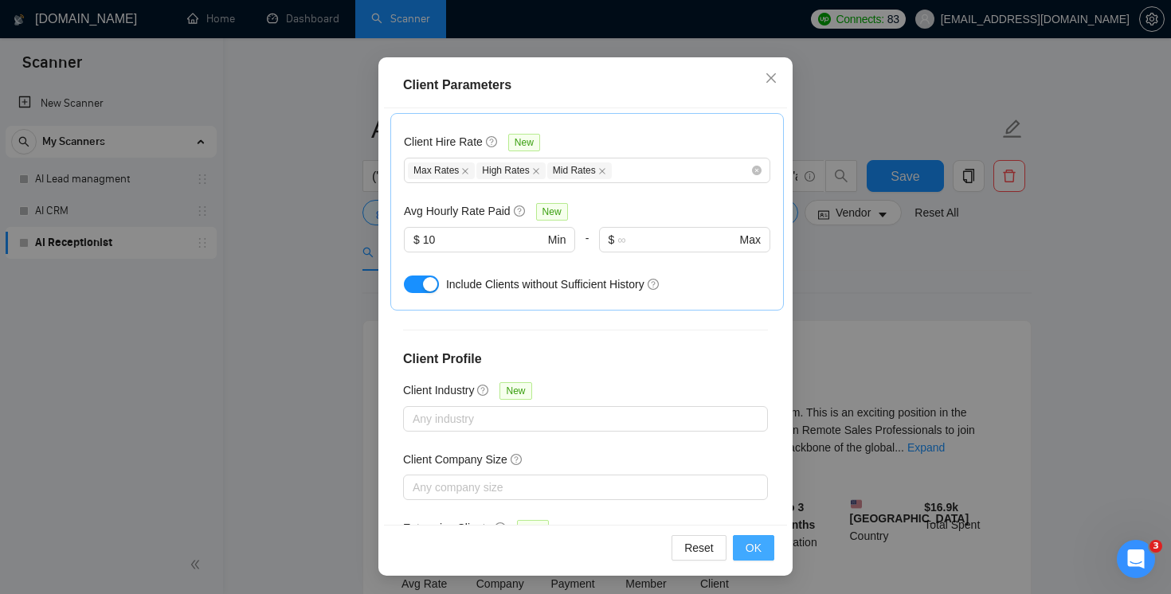
click at [750, 550] on span "OK" at bounding box center [753, 548] width 16 height 18
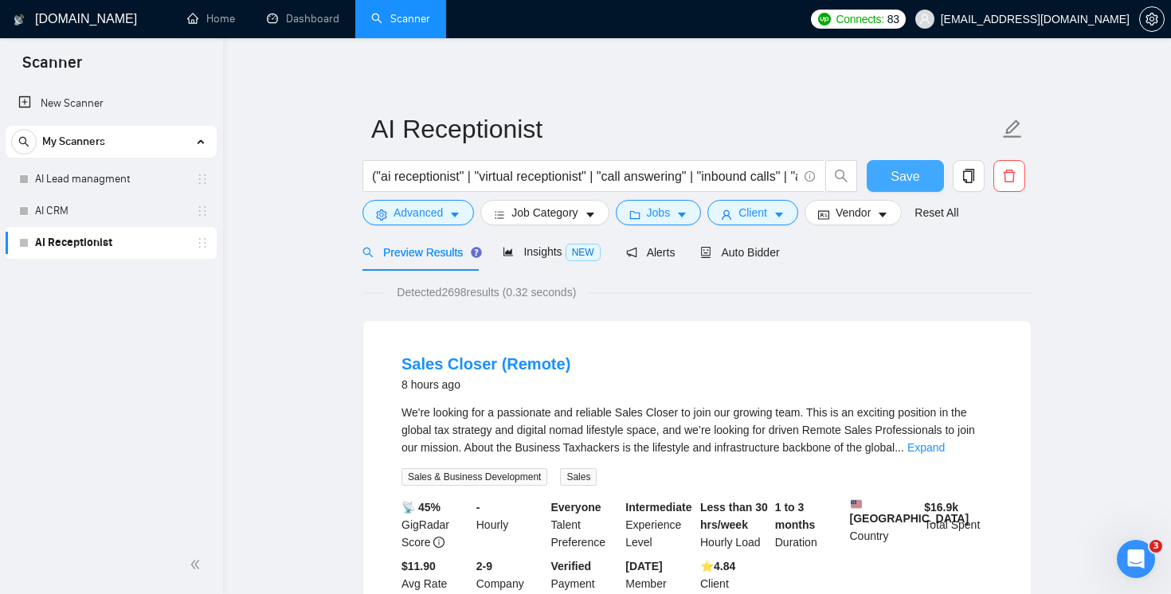
click at [912, 175] on span "Save" at bounding box center [904, 176] width 29 height 20
click at [64, 208] on link "AI CRM" at bounding box center [110, 211] width 151 height 32
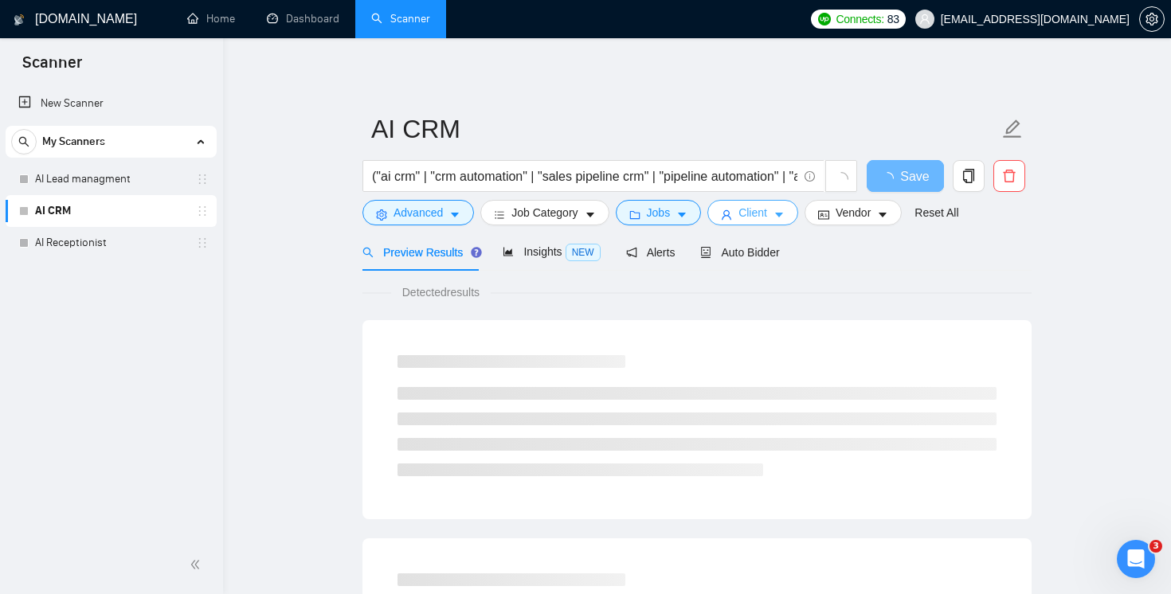
click at [748, 209] on span "Client" at bounding box center [752, 213] width 29 height 18
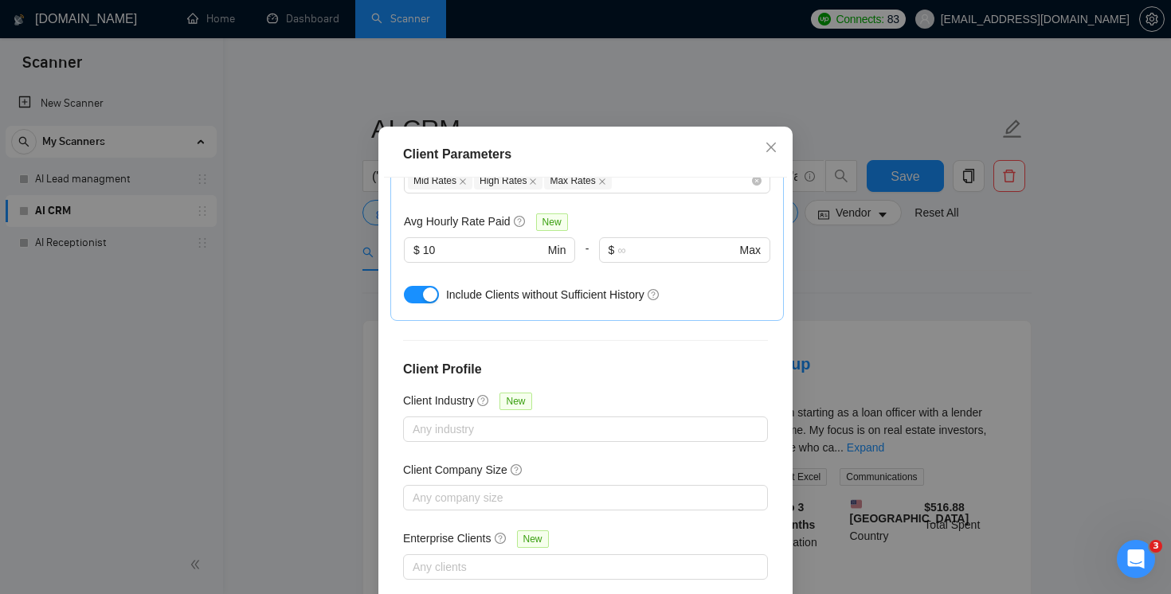
scroll to position [454, 0]
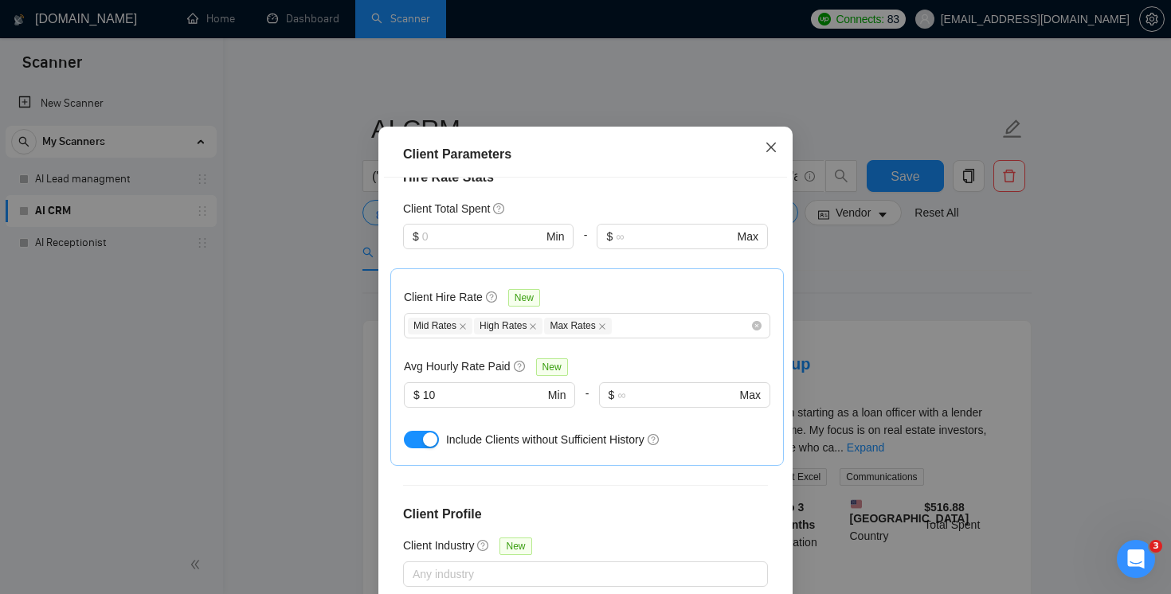
click at [770, 154] on icon "close" at bounding box center [770, 147] width 13 height 13
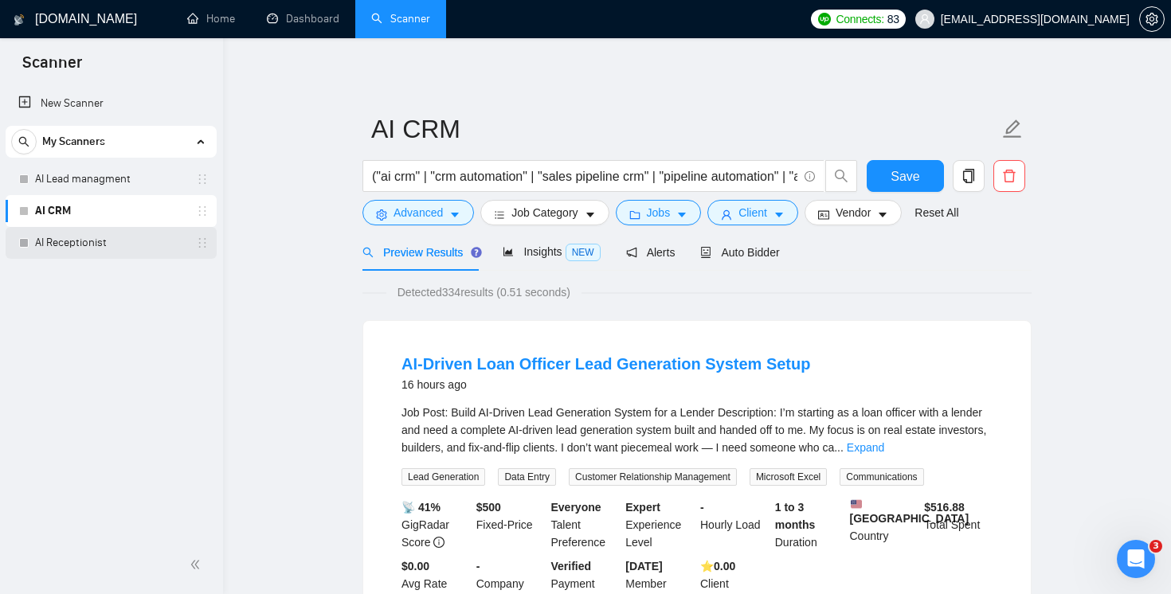
click at [84, 240] on link "AI Receptionist" at bounding box center [110, 243] width 151 height 32
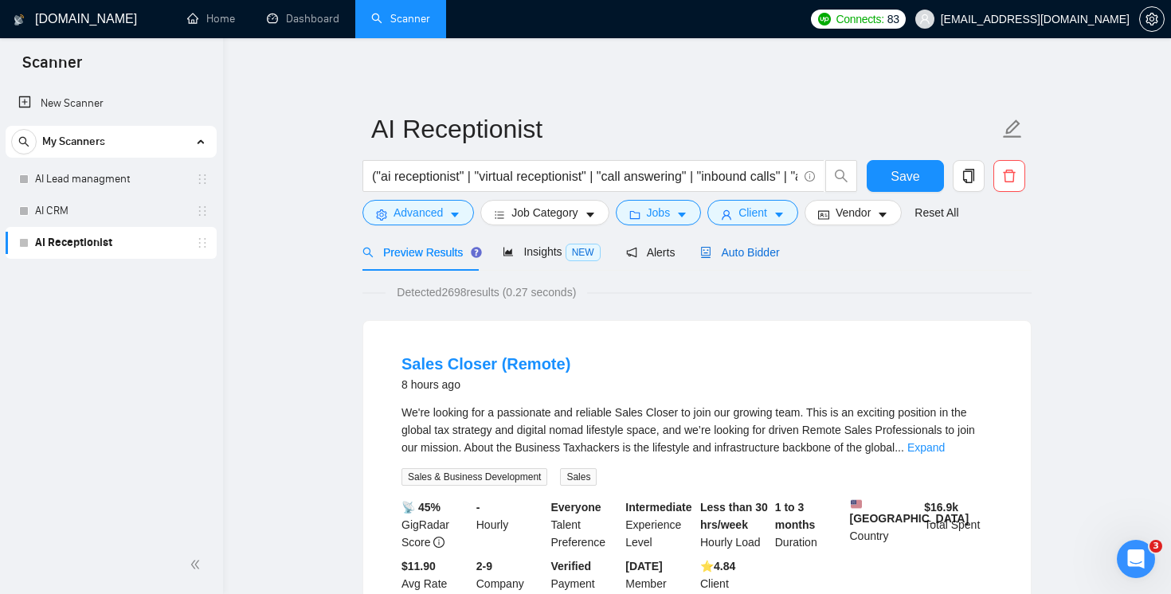
click at [759, 251] on span "Auto Bidder" at bounding box center [739, 252] width 79 height 13
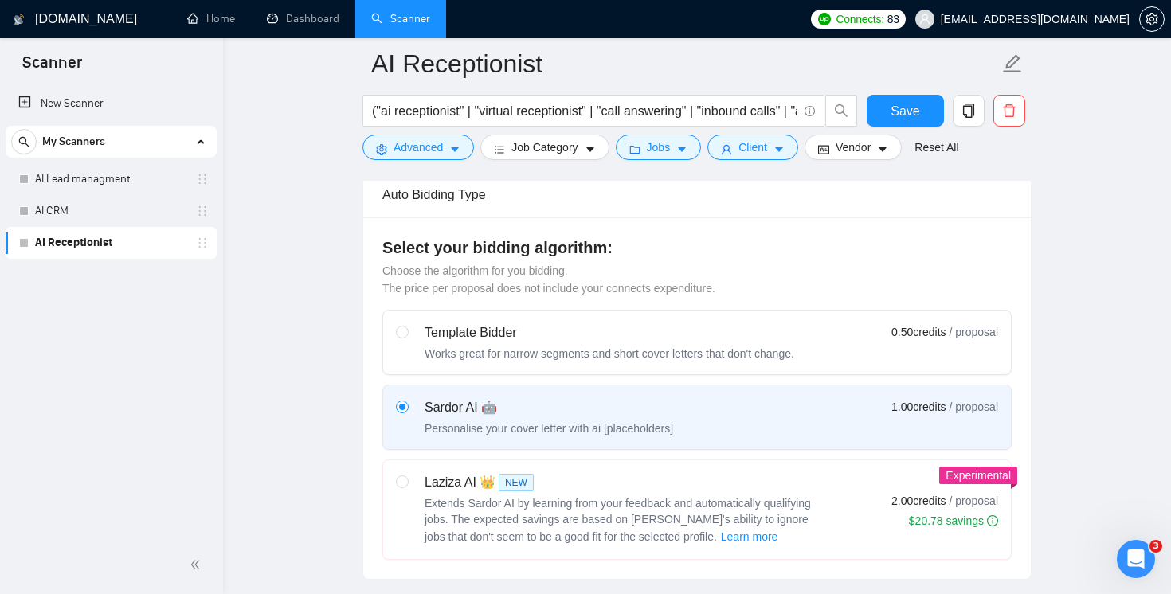
scroll to position [729, 0]
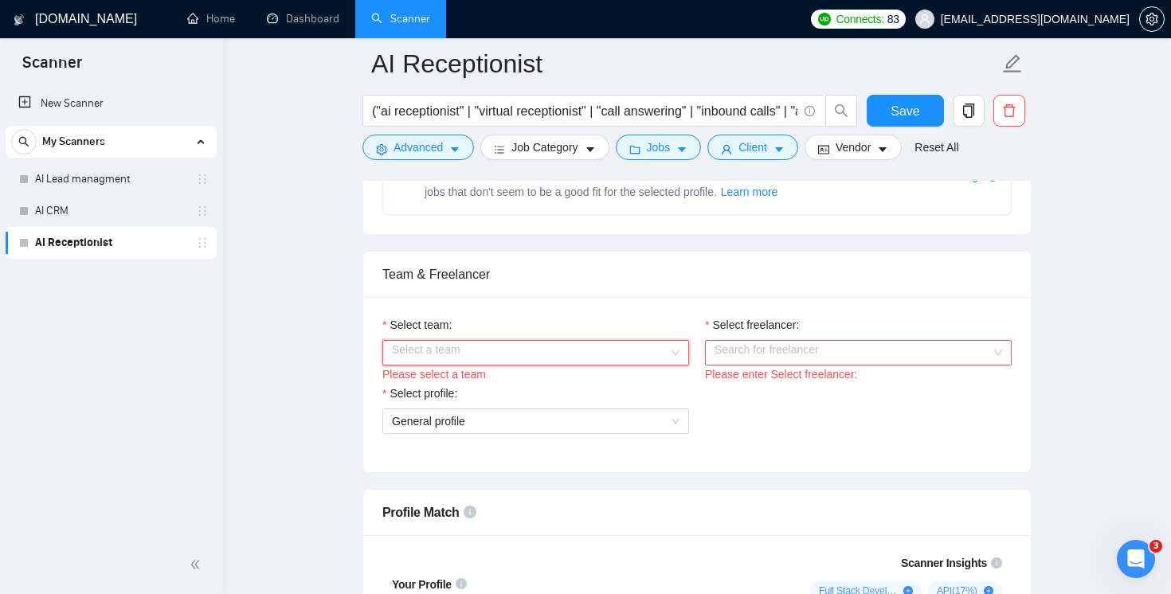
click at [540, 353] on input "Select team:" at bounding box center [530, 353] width 276 height 24
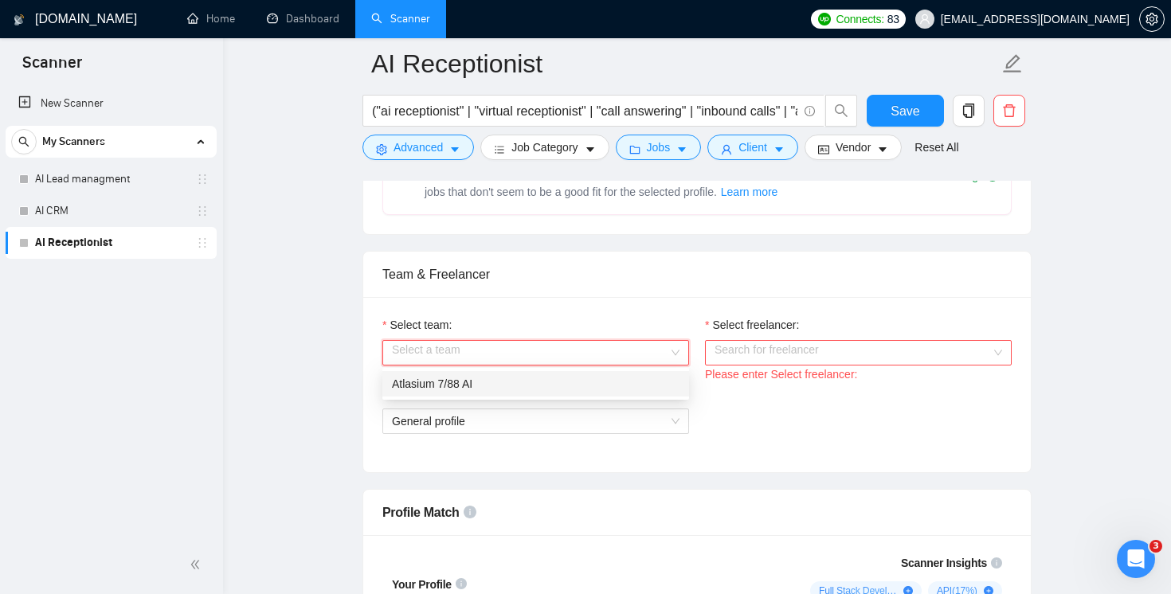
click at [492, 385] on div "Atlasium 7/88 AI" at bounding box center [535, 384] width 287 height 18
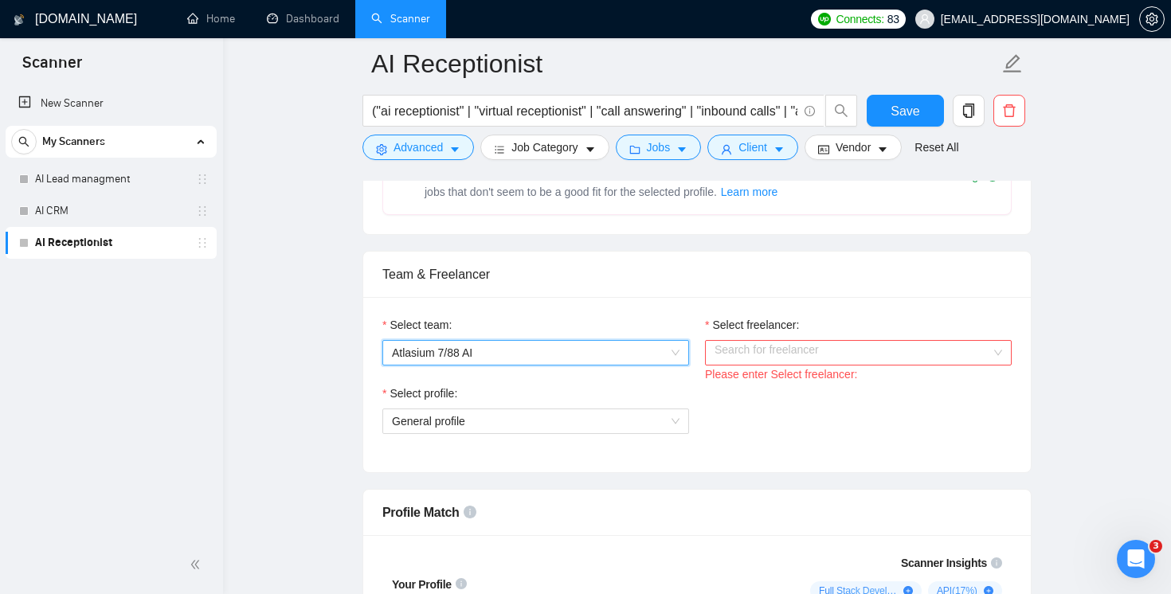
click at [796, 355] on input "Select freelancer:" at bounding box center [852, 353] width 276 height 24
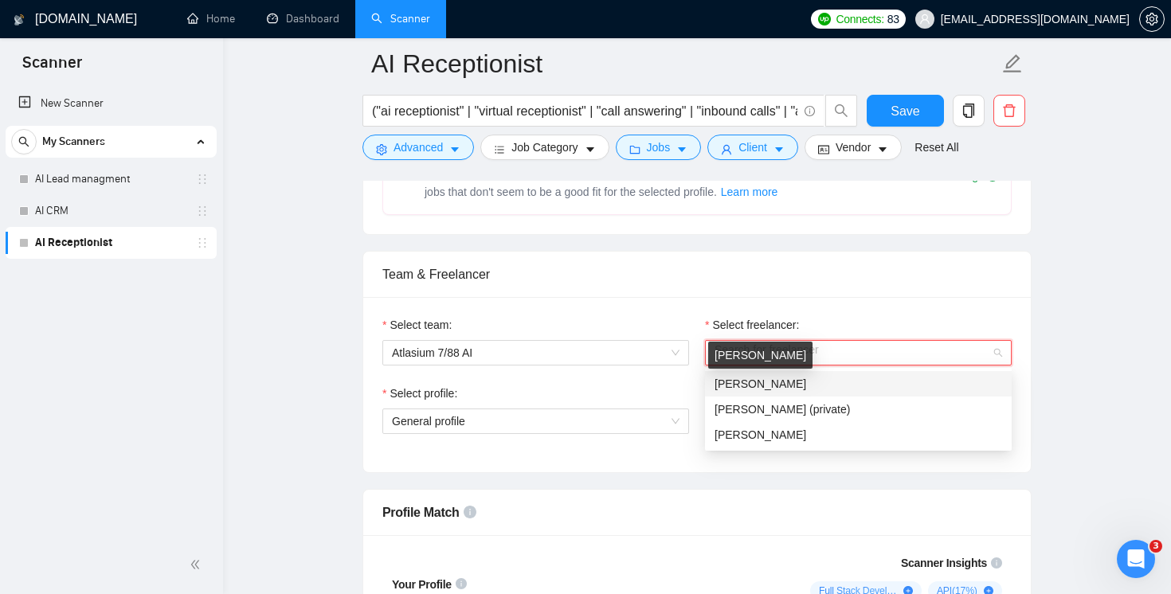
click at [764, 389] on span "[PERSON_NAME]" at bounding box center [760, 383] width 92 height 13
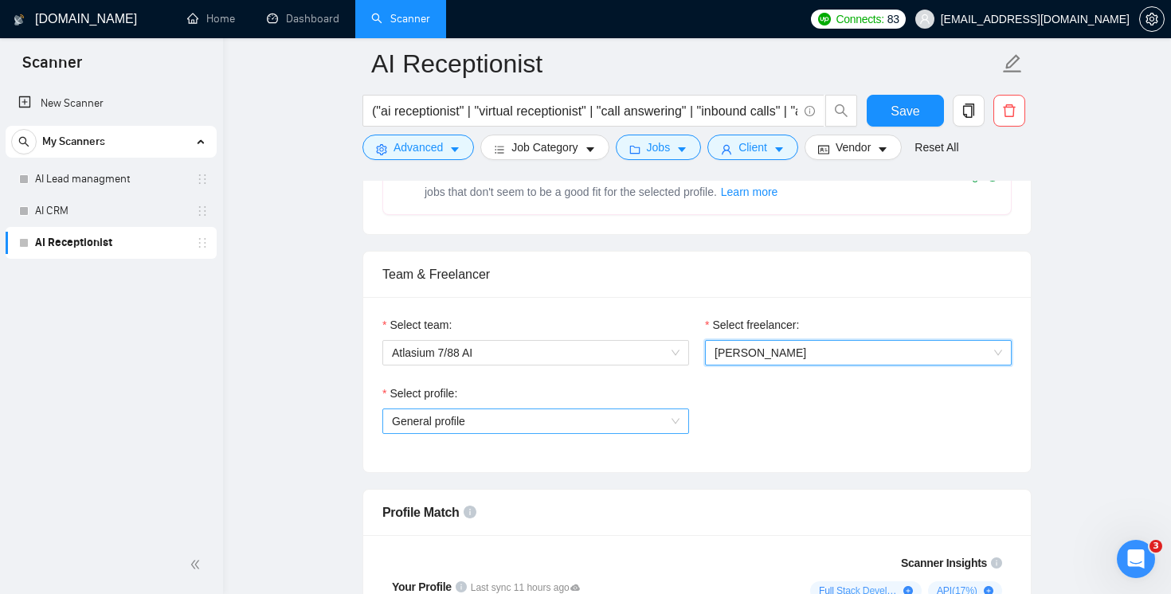
click at [541, 424] on span "General profile" at bounding box center [535, 421] width 287 height 24
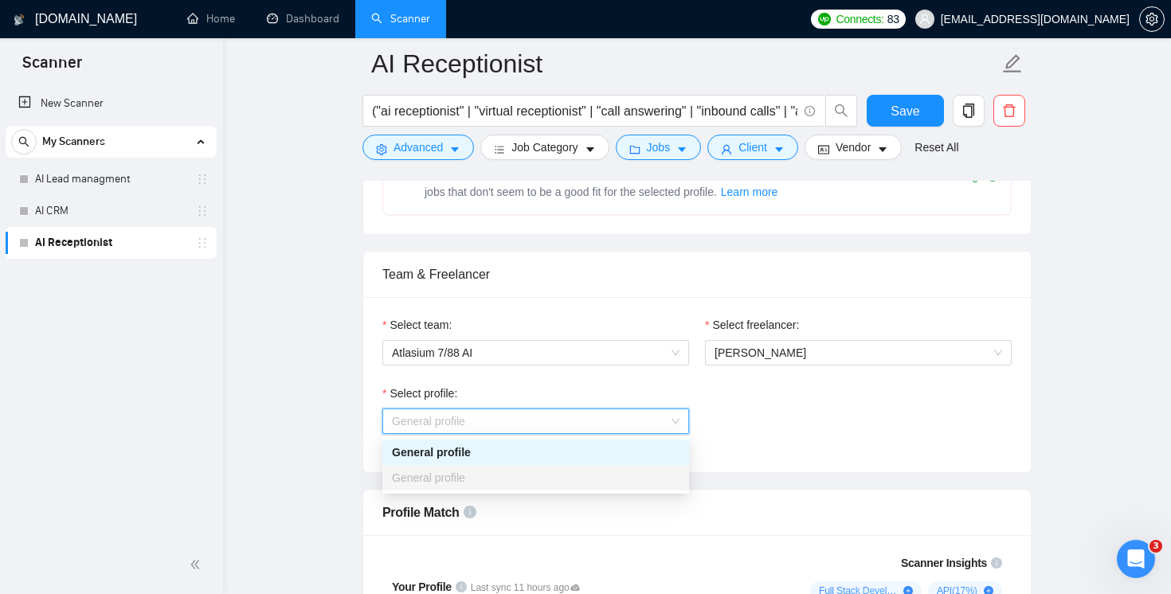
click at [480, 452] on div "General profile" at bounding box center [535, 453] width 287 height 18
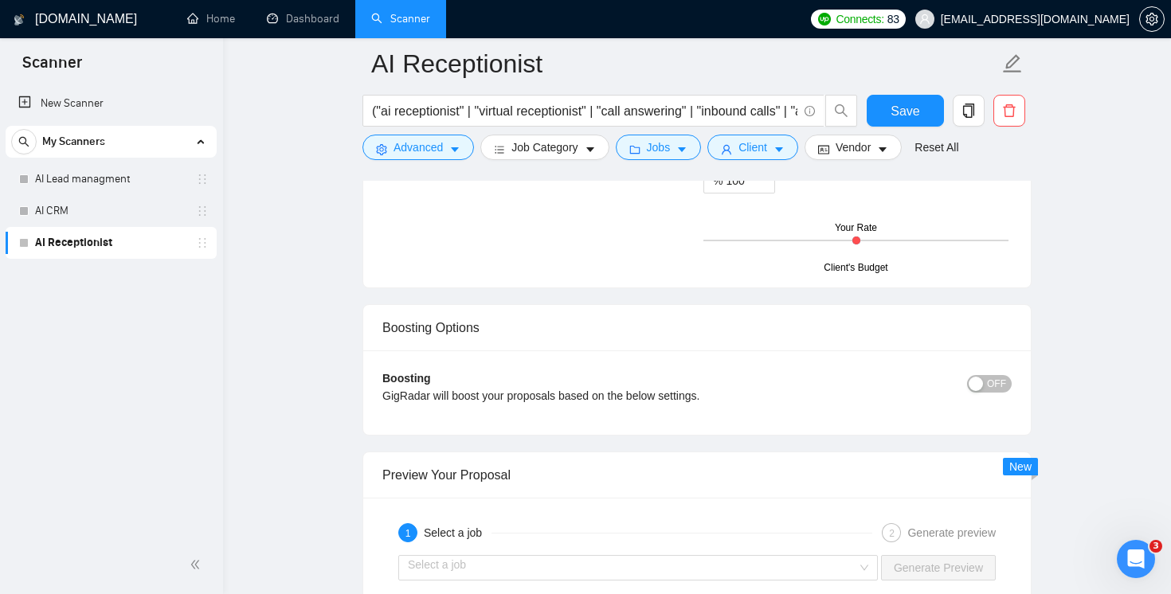
scroll to position [2856, 0]
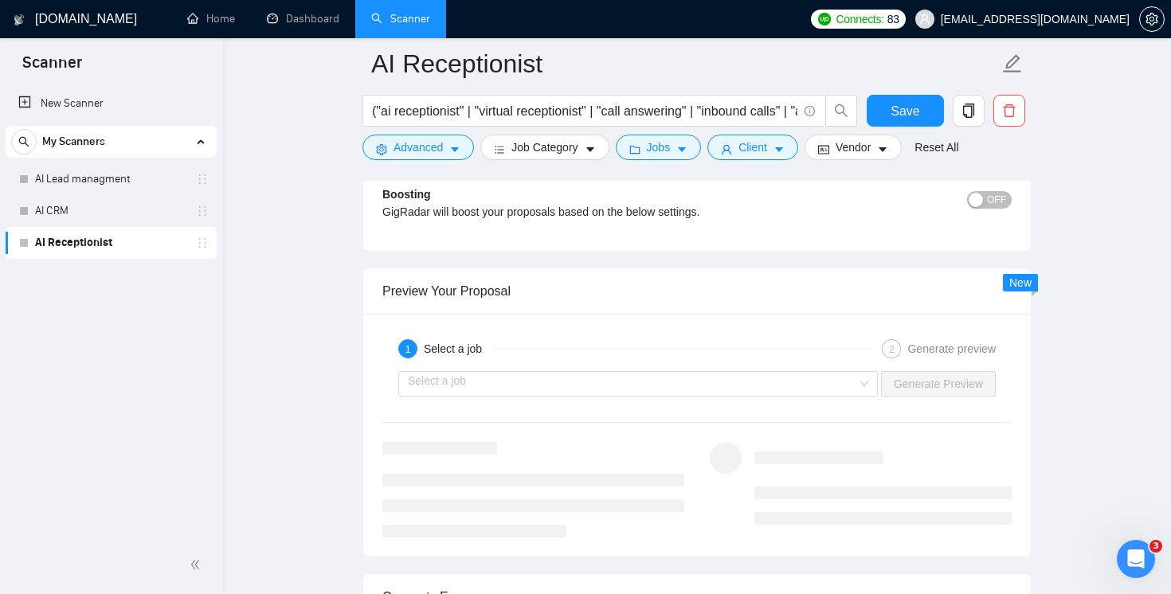
click at [633, 375] on input "search" at bounding box center [632, 384] width 449 height 24
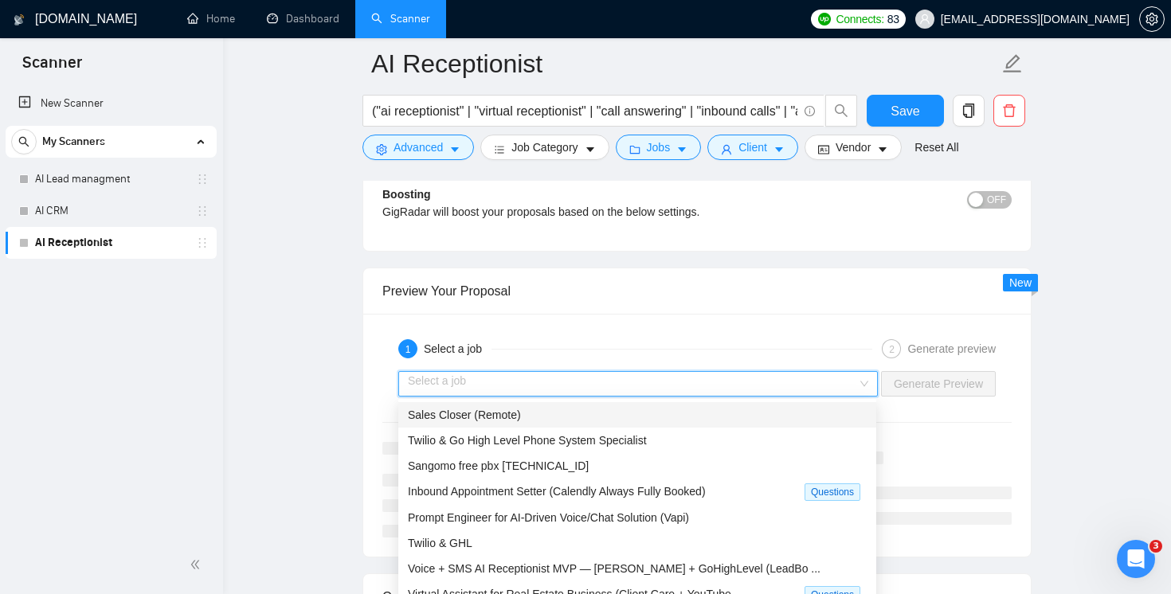
click at [633, 375] on input "search" at bounding box center [632, 384] width 449 height 24
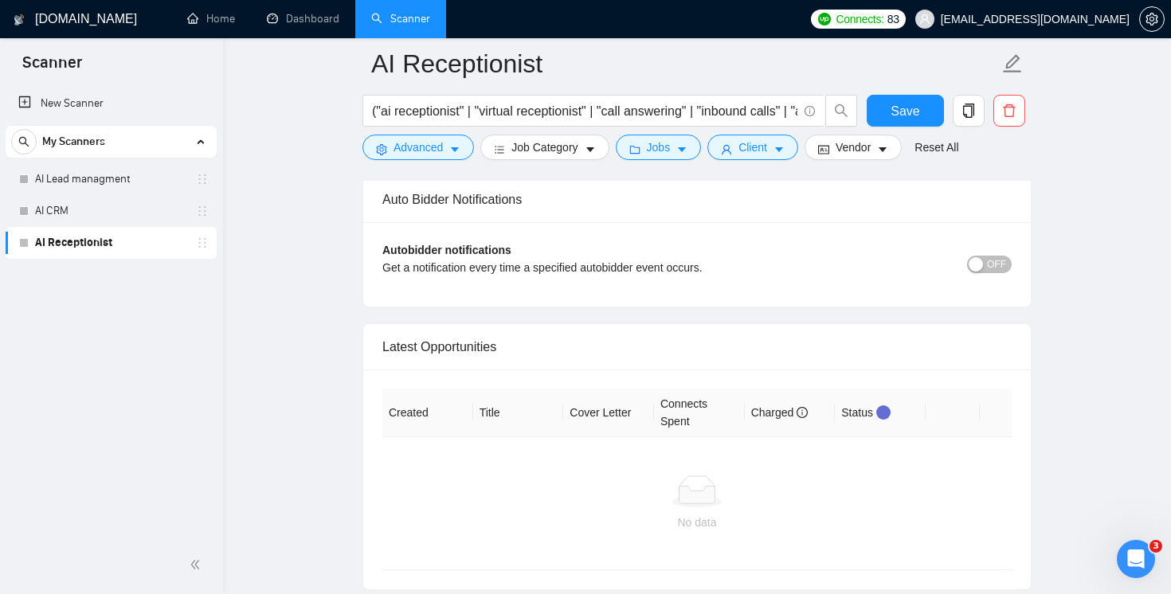
scroll to position [3578, 0]
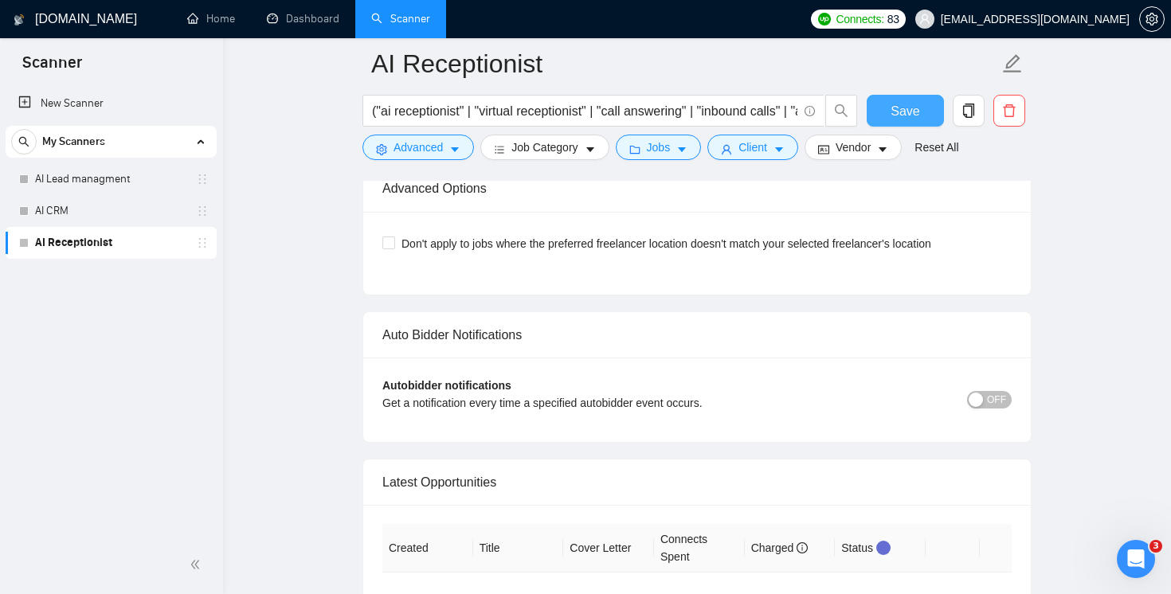
click at [915, 114] on span "Save" at bounding box center [904, 111] width 29 height 20
click at [981, 401] on div "button" at bounding box center [975, 400] width 14 height 14
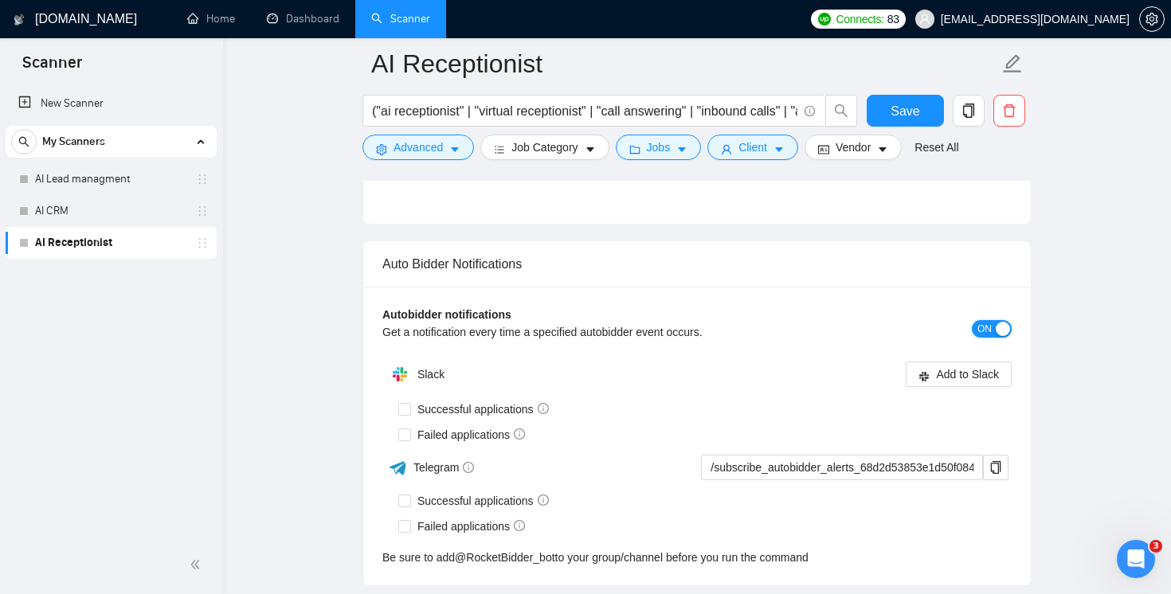
scroll to position [3722, 0]
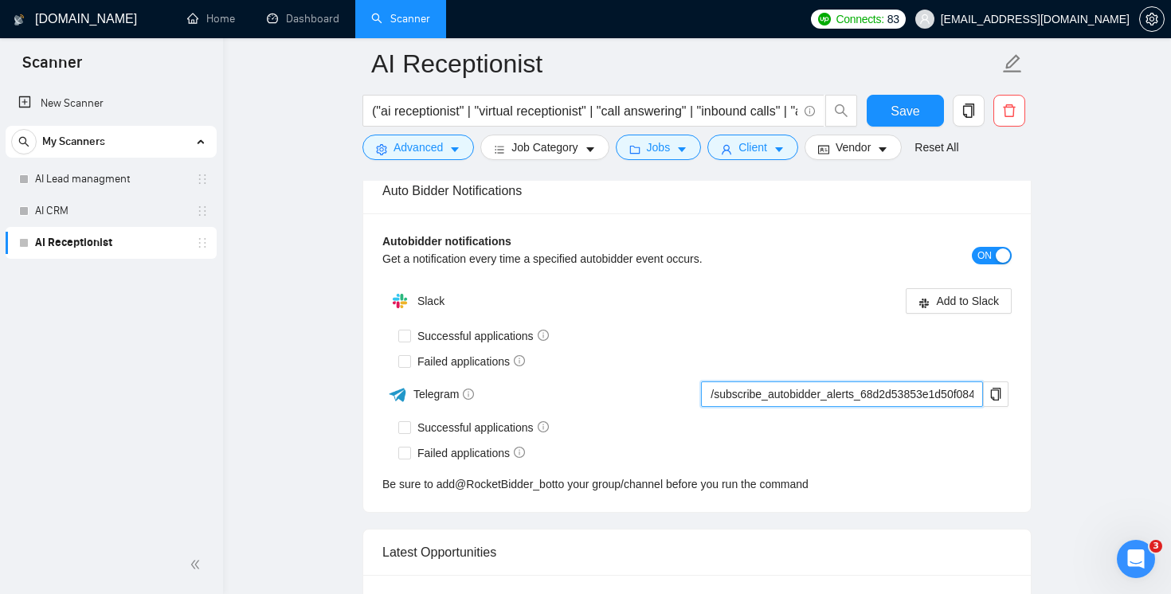
click at [815, 399] on input "/subscribe_autobidder_alerts_68d2d53853e1d50f084870bb@RocketBidder_bot" at bounding box center [842, 393] width 282 height 25
click at [944, 301] on span "Add to Slack" at bounding box center [967, 301] width 63 height 18
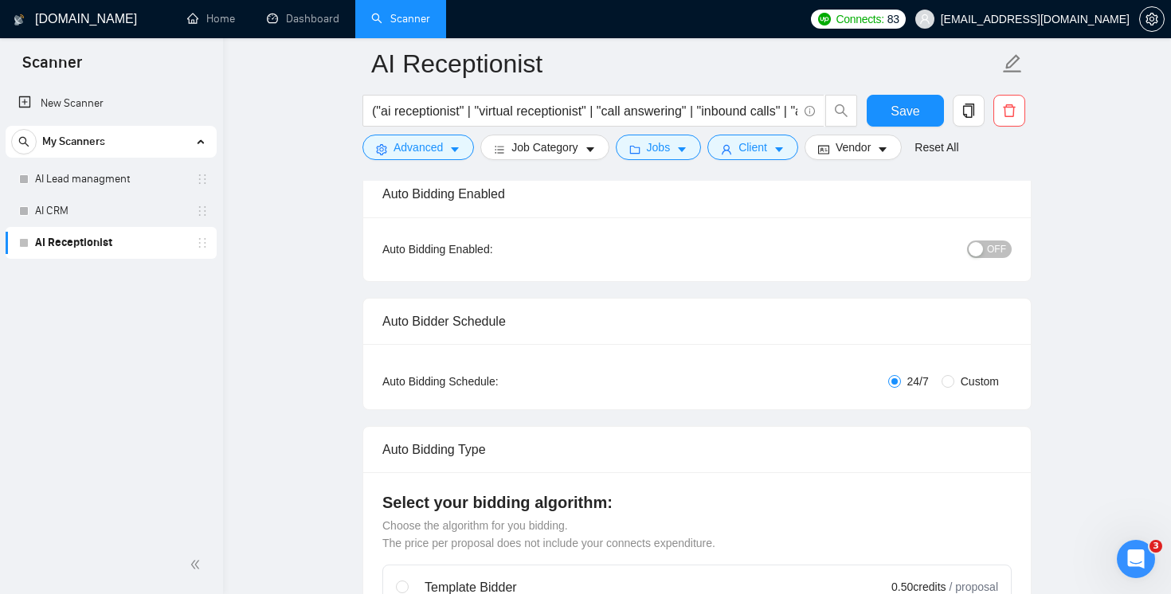
scroll to position [0, 0]
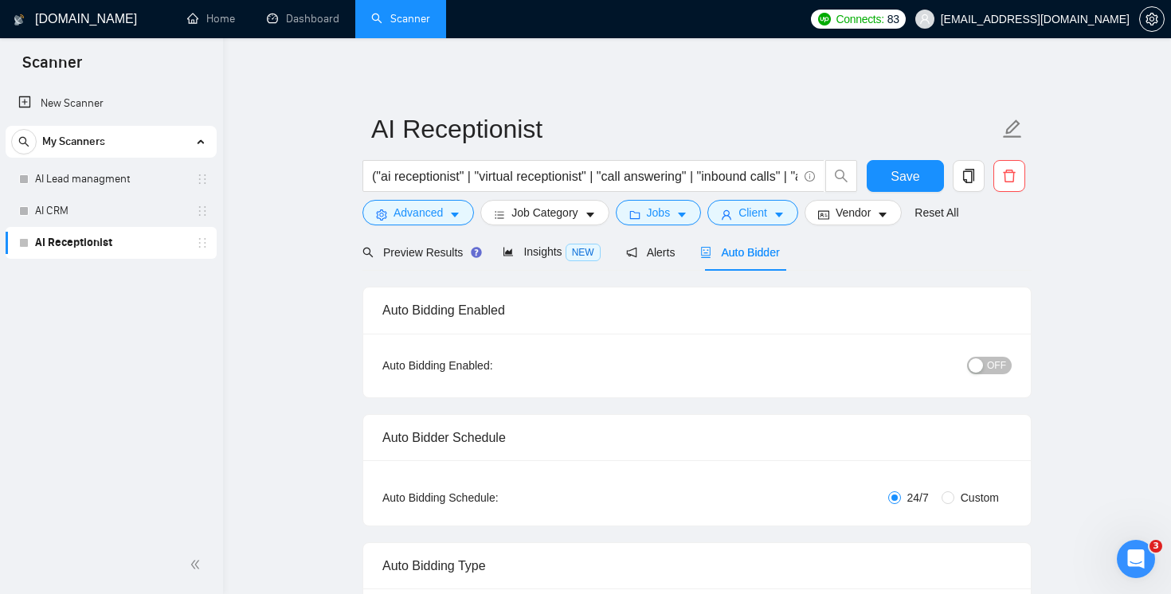
click at [979, 366] on div "button" at bounding box center [975, 365] width 14 height 14
click at [908, 169] on span "Save" at bounding box center [904, 176] width 29 height 20
click at [52, 214] on link "AI CRM" at bounding box center [110, 211] width 151 height 32
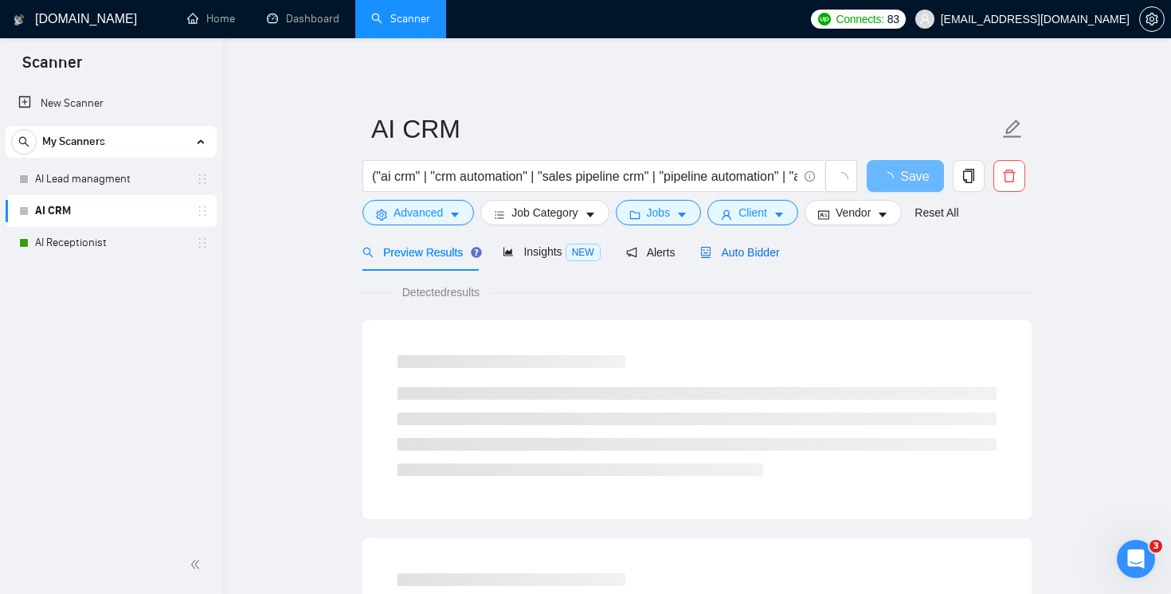
click at [754, 252] on span "Auto Bidder" at bounding box center [739, 252] width 79 height 13
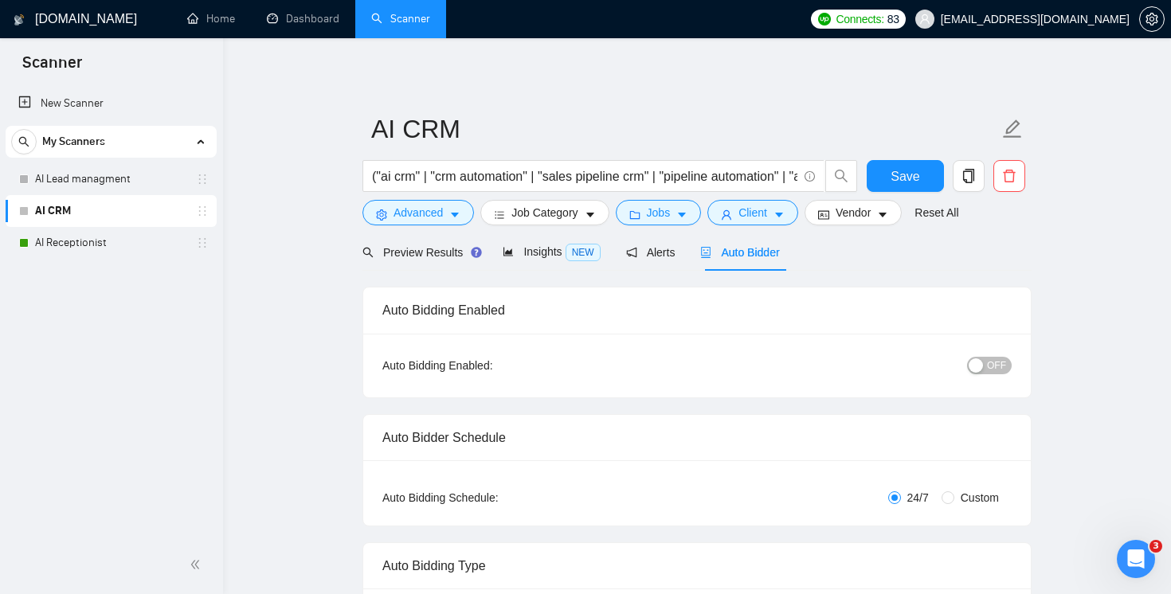
click at [988, 369] on span "OFF" at bounding box center [996, 366] width 19 height 18
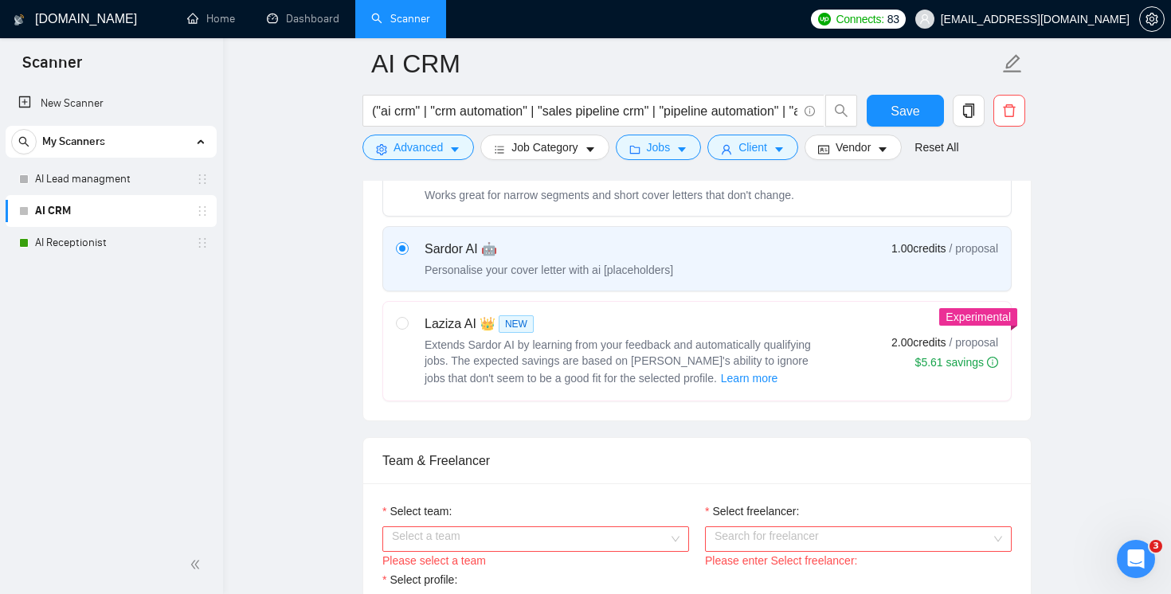
scroll to position [825, 0]
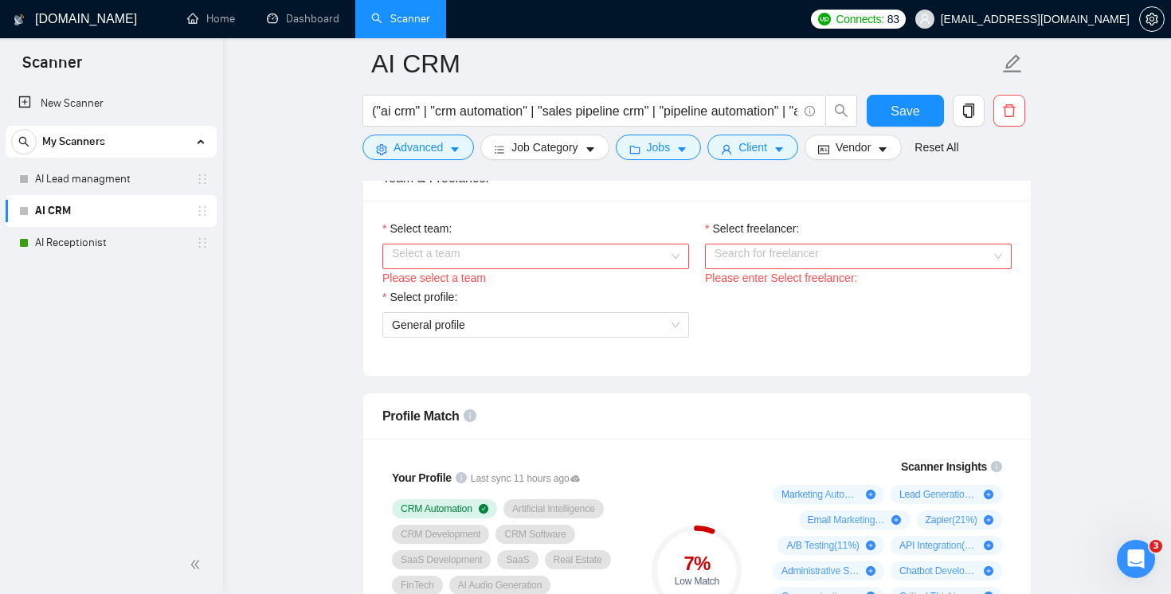
click at [600, 254] on input "Select team:" at bounding box center [530, 256] width 276 height 24
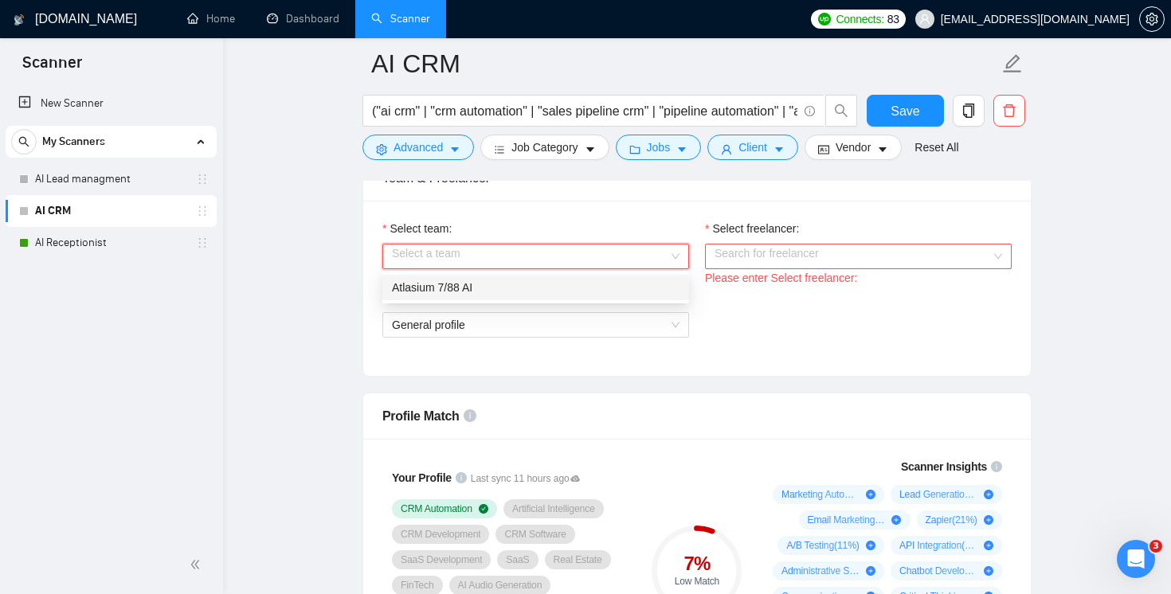
click at [518, 292] on div "Atlasium 7/88 AI" at bounding box center [535, 288] width 287 height 18
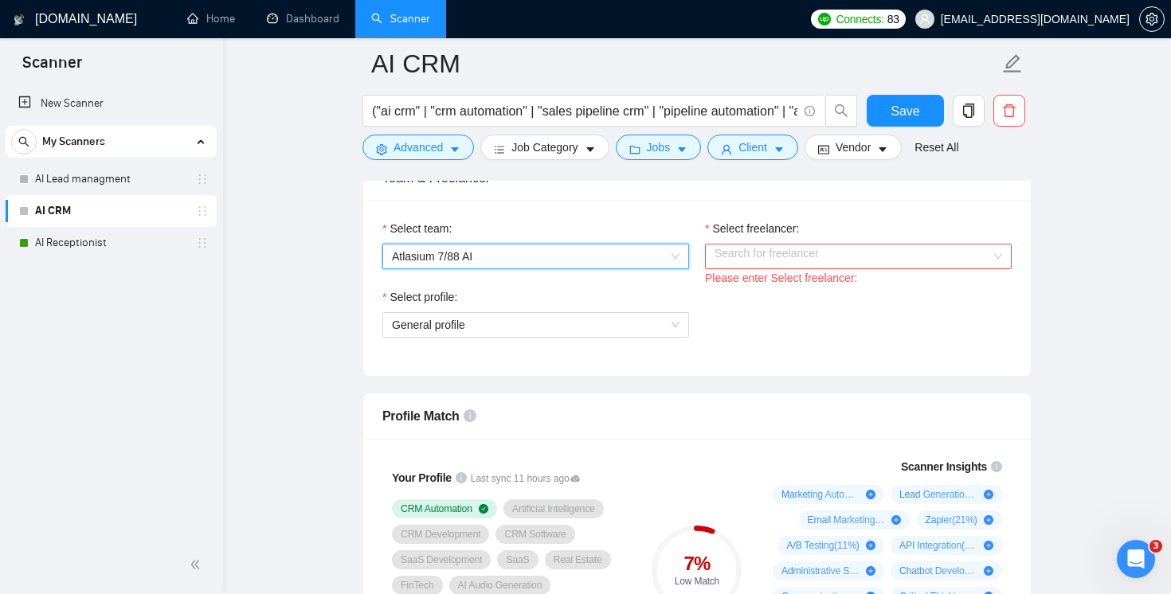
click at [795, 260] on input "Select freelancer:" at bounding box center [852, 256] width 276 height 24
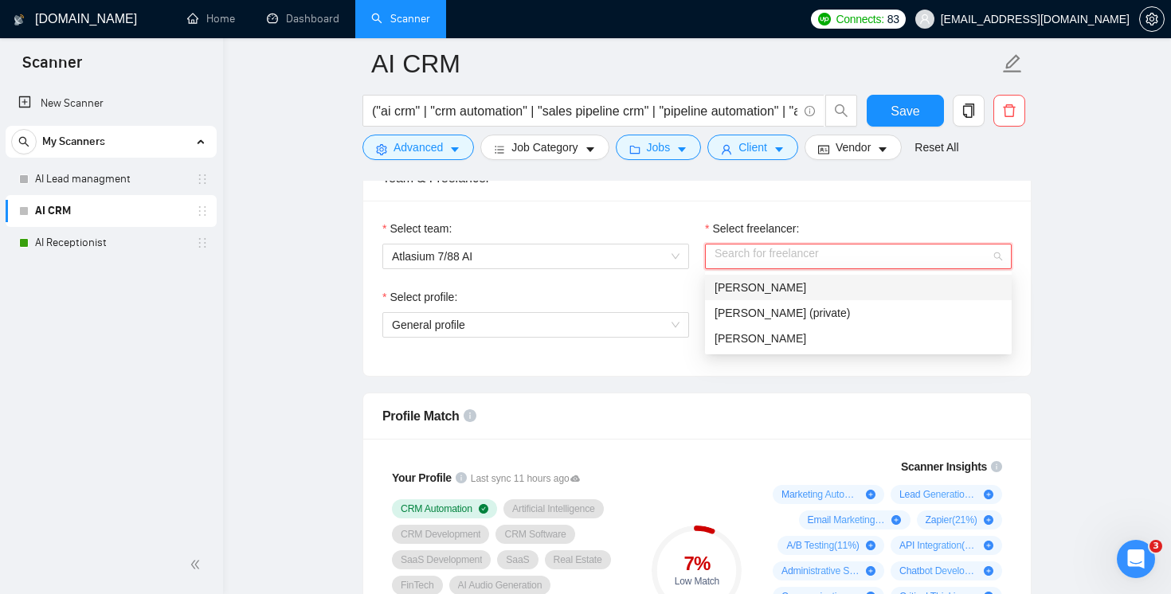
click at [718, 298] on div "[PERSON_NAME]" at bounding box center [858, 287] width 307 height 25
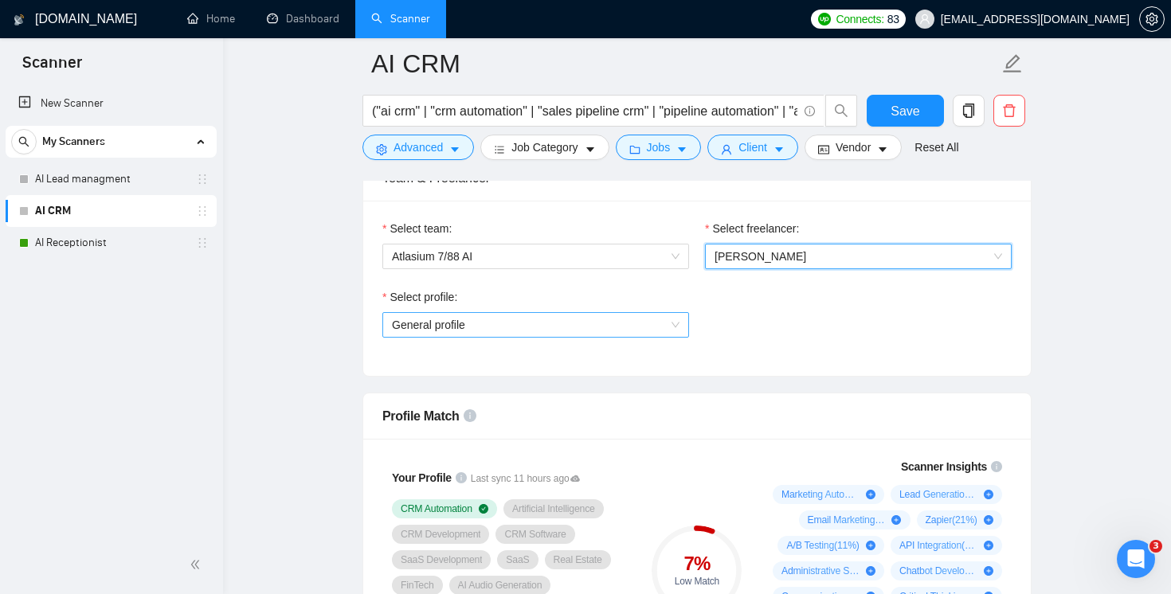
click at [572, 325] on span "General profile" at bounding box center [535, 325] width 287 height 24
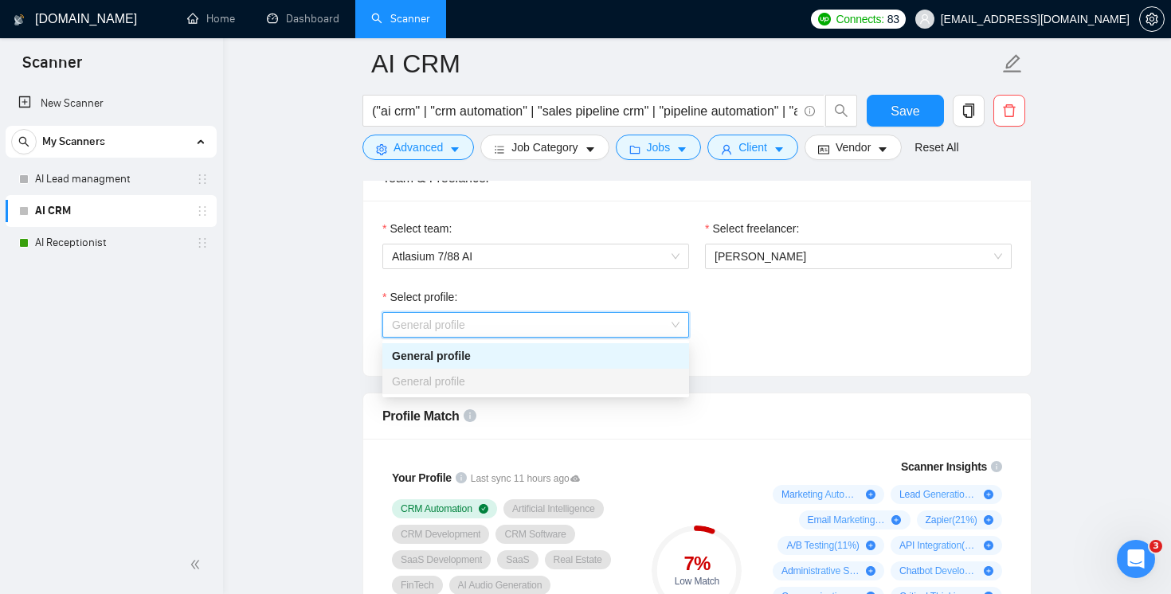
click at [505, 354] on div "General profile" at bounding box center [535, 356] width 287 height 18
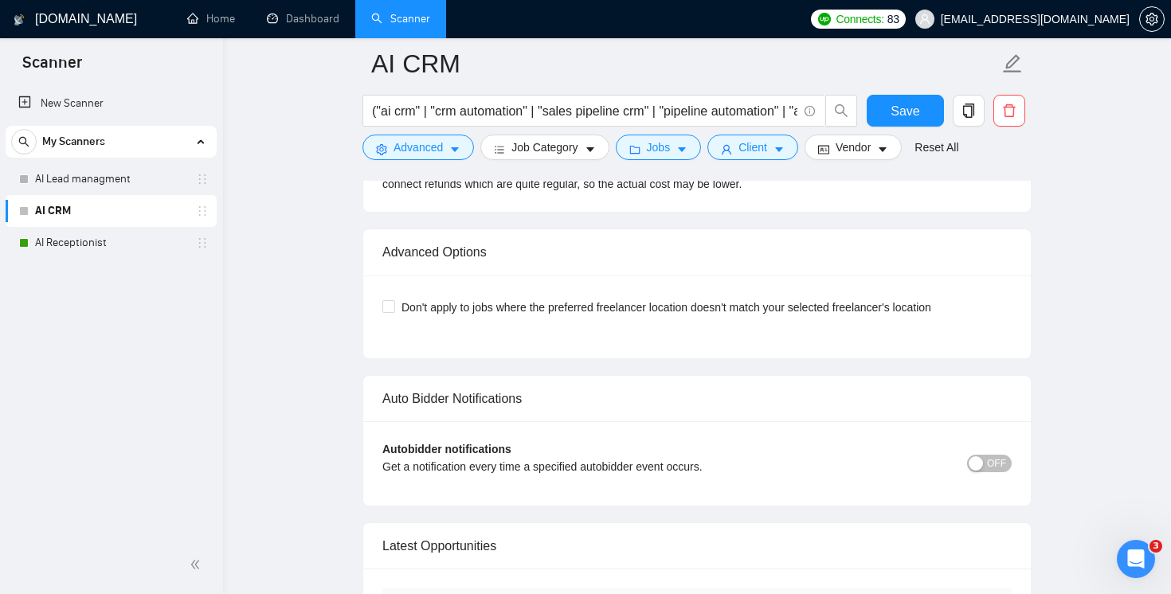
scroll to position [3625, 0]
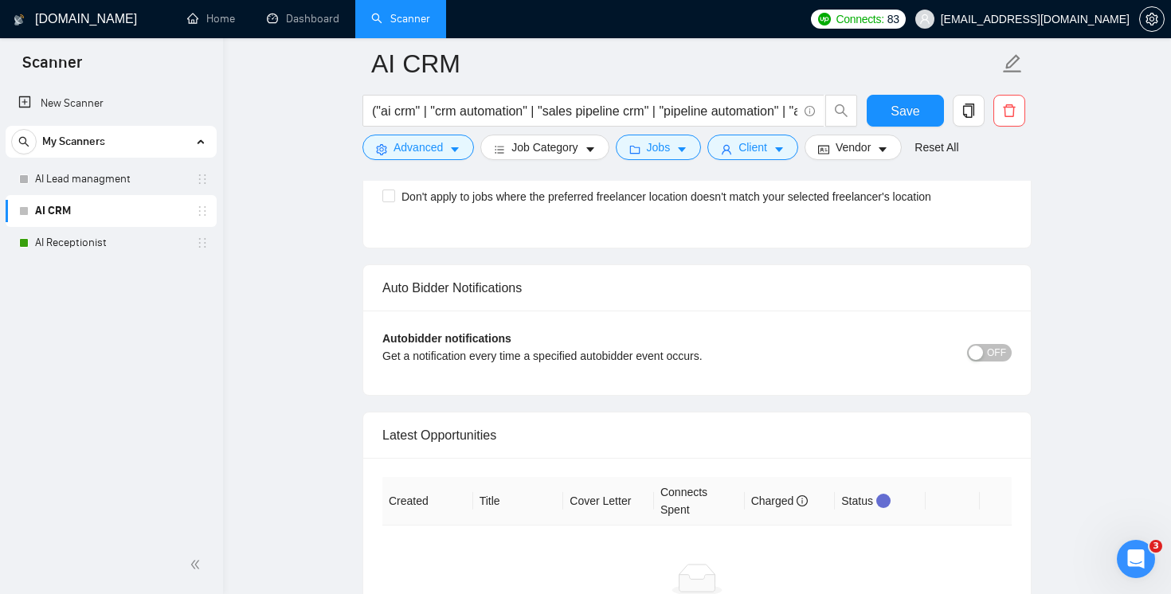
click at [979, 354] on div "button" at bounding box center [975, 353] width 14 height 14
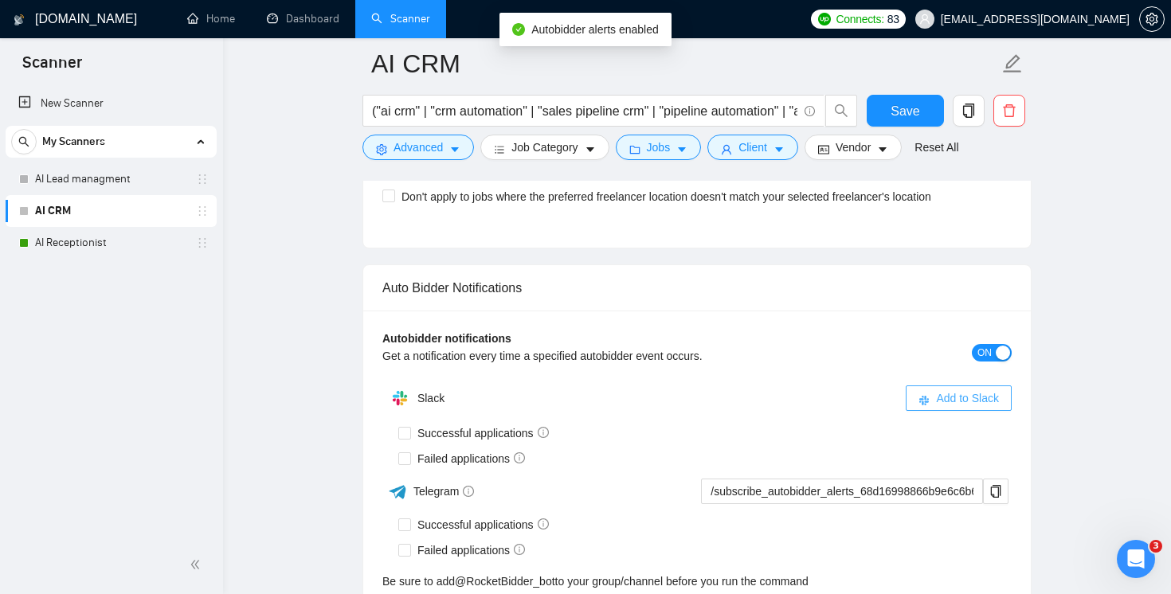
click at [951, 401] on span "Add to Slack" at bounding box center [967, 398] width 63 height 18
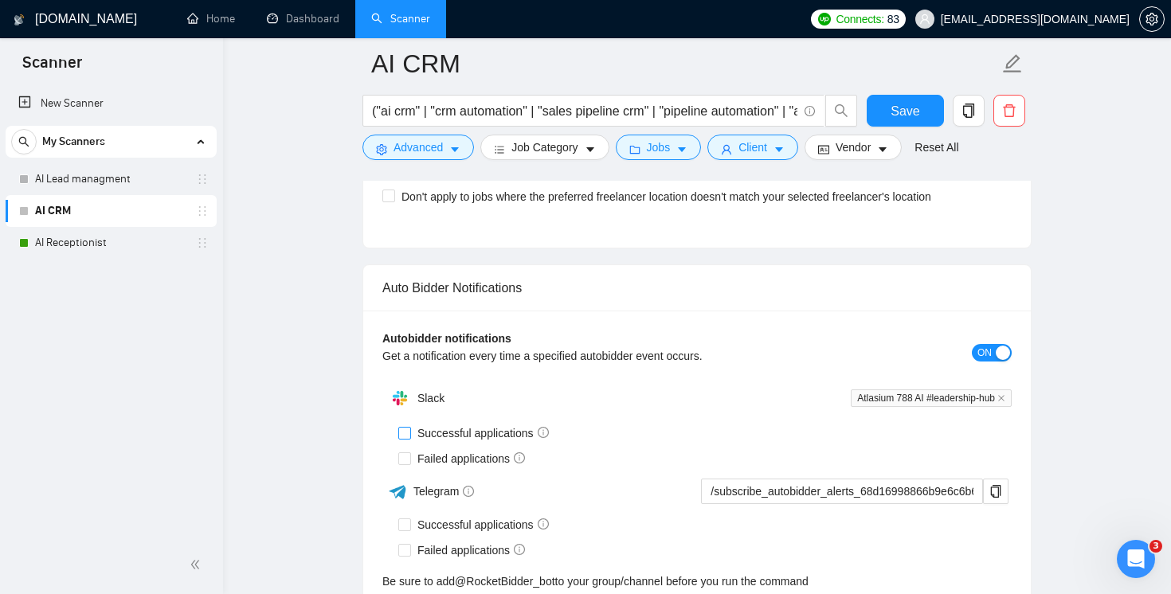
click at [405, 437] on span at bounding box center [404, 433] width 13 height 13
click at [405, 437] on input "Successful applications" at bounding box center [403, 432] width 11 height 11
checkbox input "true"
click at [408, 459] on input "Failed applications" at bounding box center [403, 457] width 11 height 11
checkbox input "true"
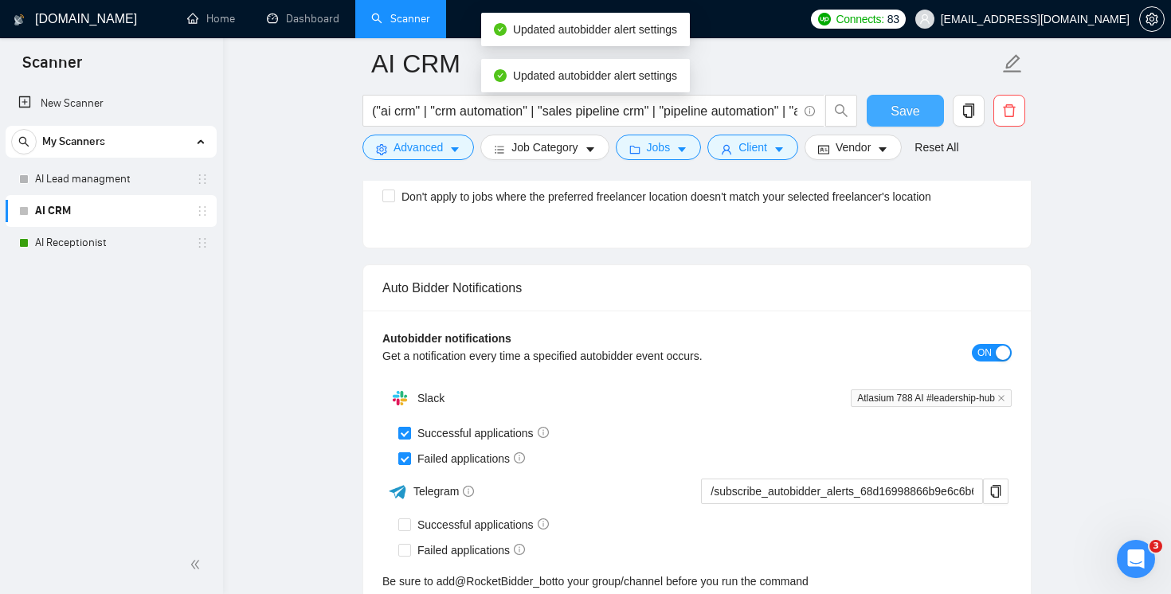
click at [921, 108] on button "Save" at bounding box center [904, 111] width 77 height 32
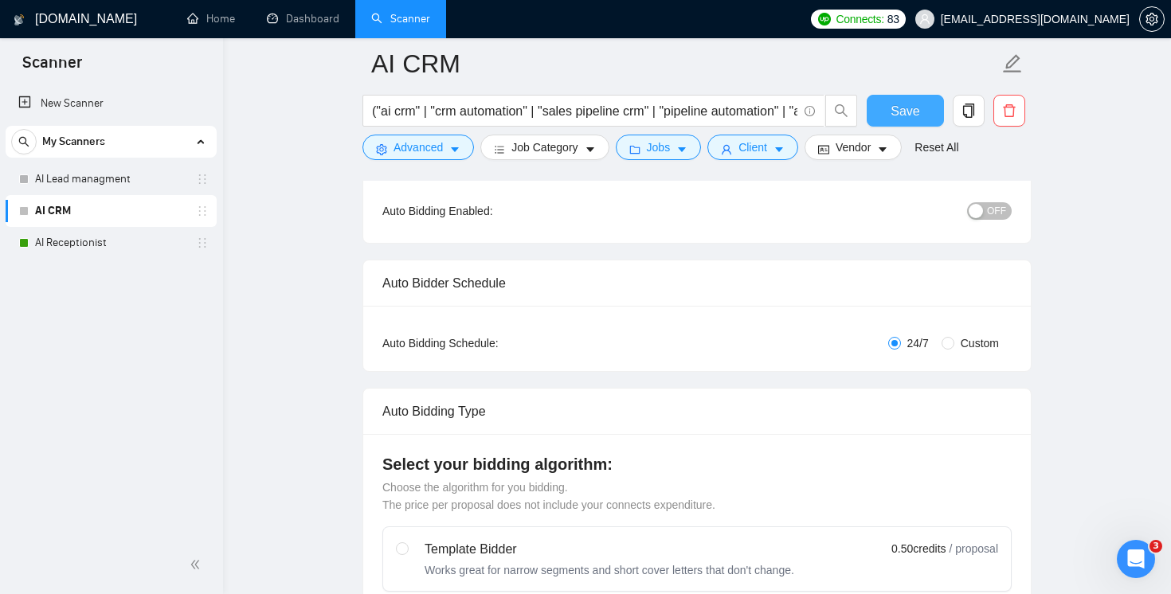
scroll to position [0, 0]
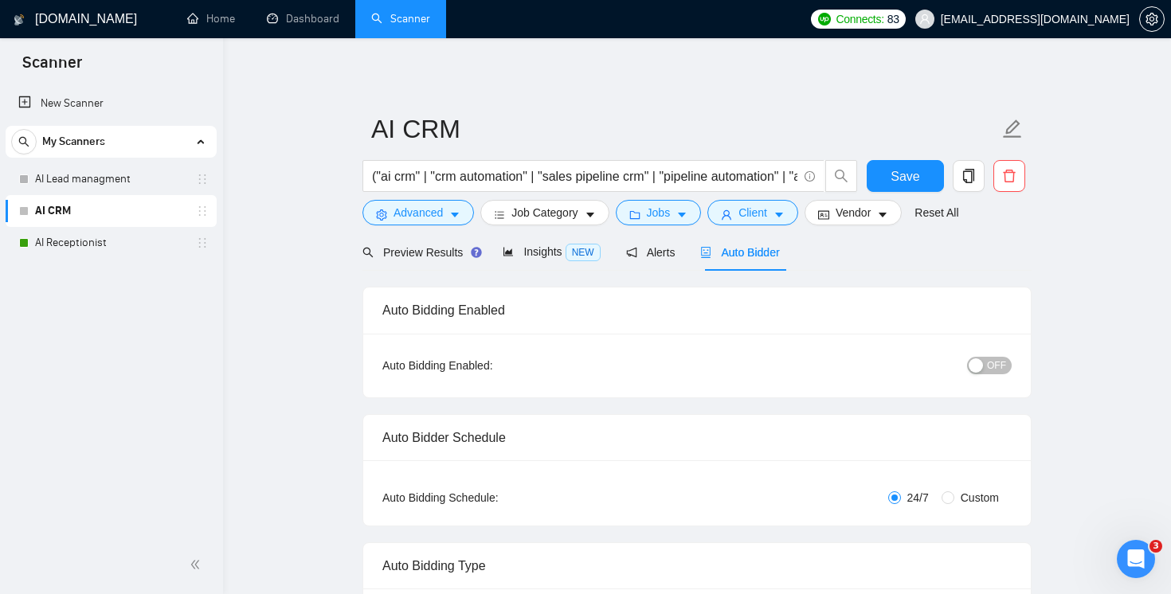
click at [979, 367] on div "button" at bounding box center [975, 365] width 14 height 14
click at [917, 176] on span "Save" at bounding box center [904, 176] width 29 height 20
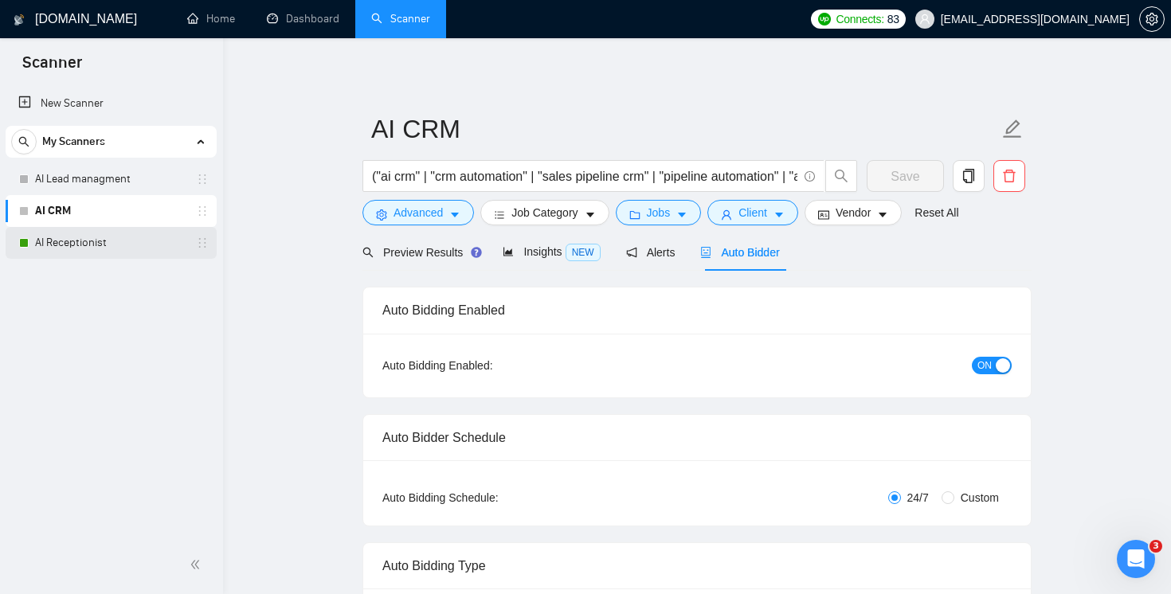
click at [57, 248] on link "AI Receptionist" at bounding box center [110, 243] width 151 height 32
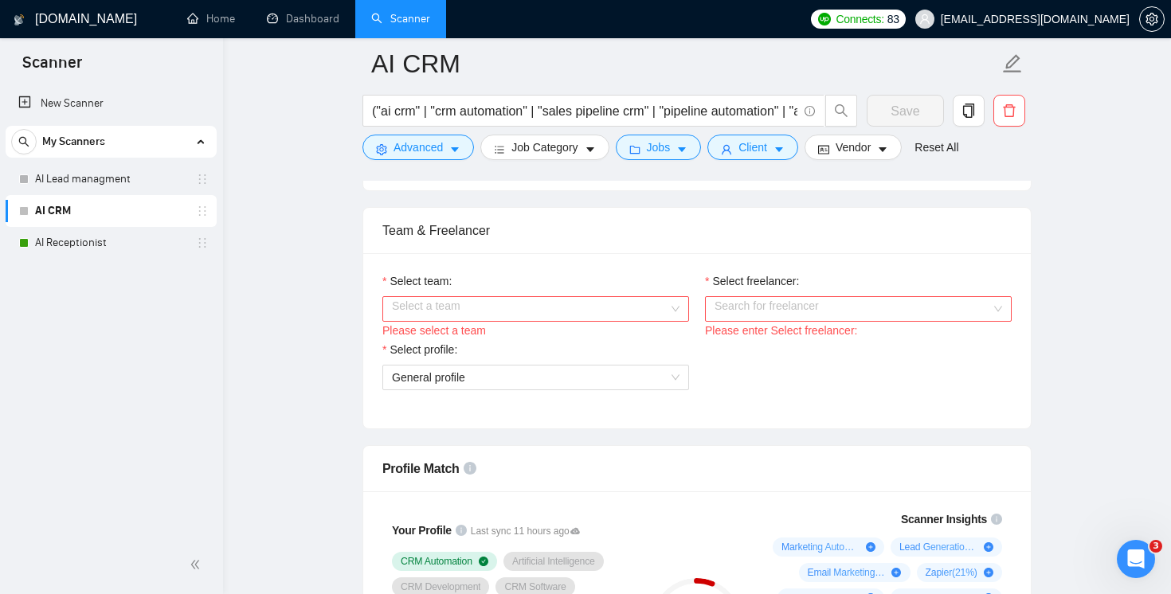
scroll to position [736, 0]
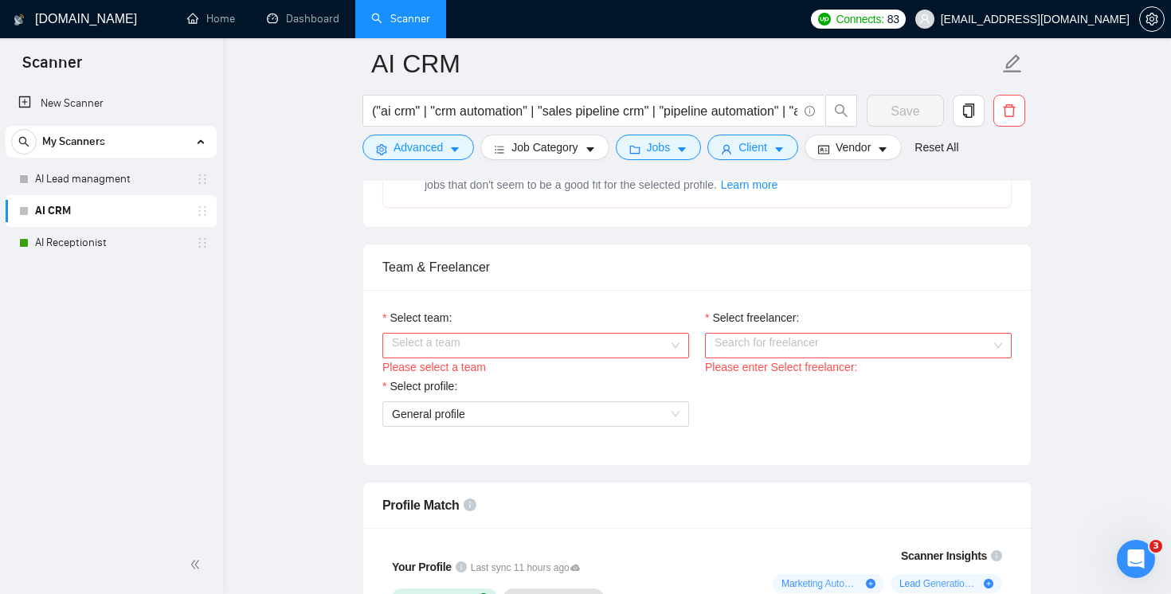
click at [545, 343] on input "Select team:" at bounding box center [530, 346] width 276 height 24
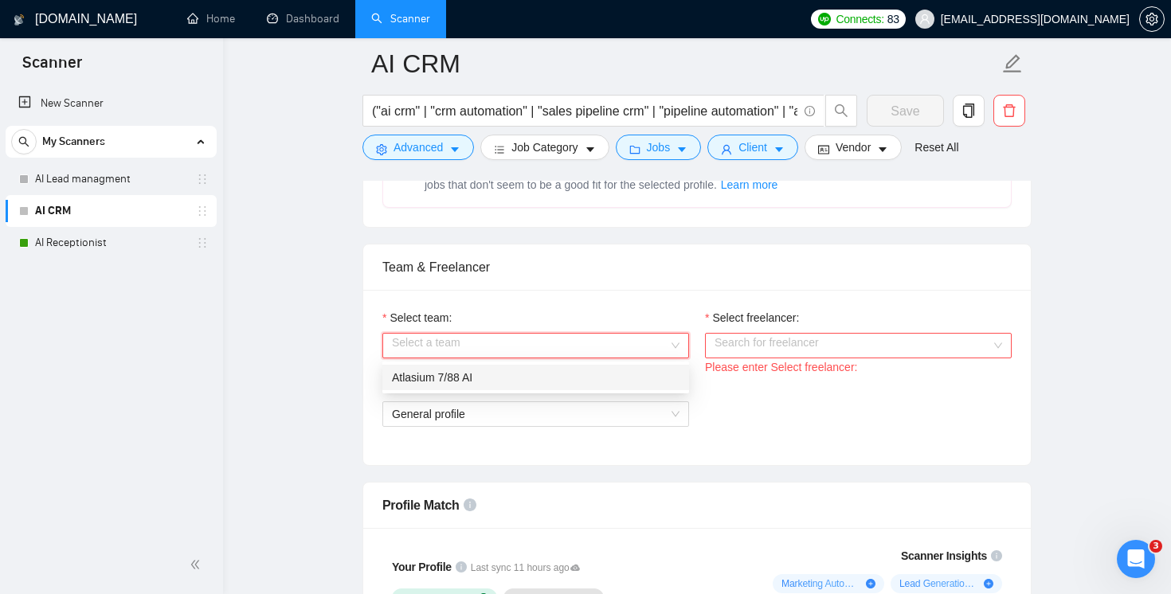
click at [481, 382] on div "Atlasium 7/88 AI" at bounding box center [535, 378] width 287 height 18
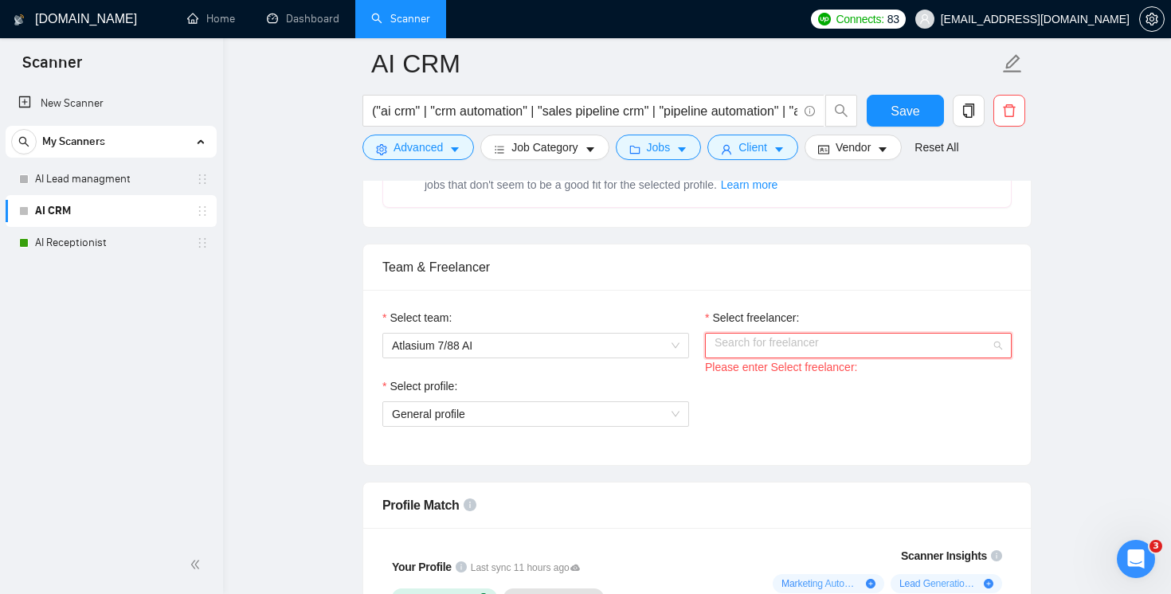
click at [778, 356] on input "Select freelancer:" at bounding box center [852, 346] width 276 height 24
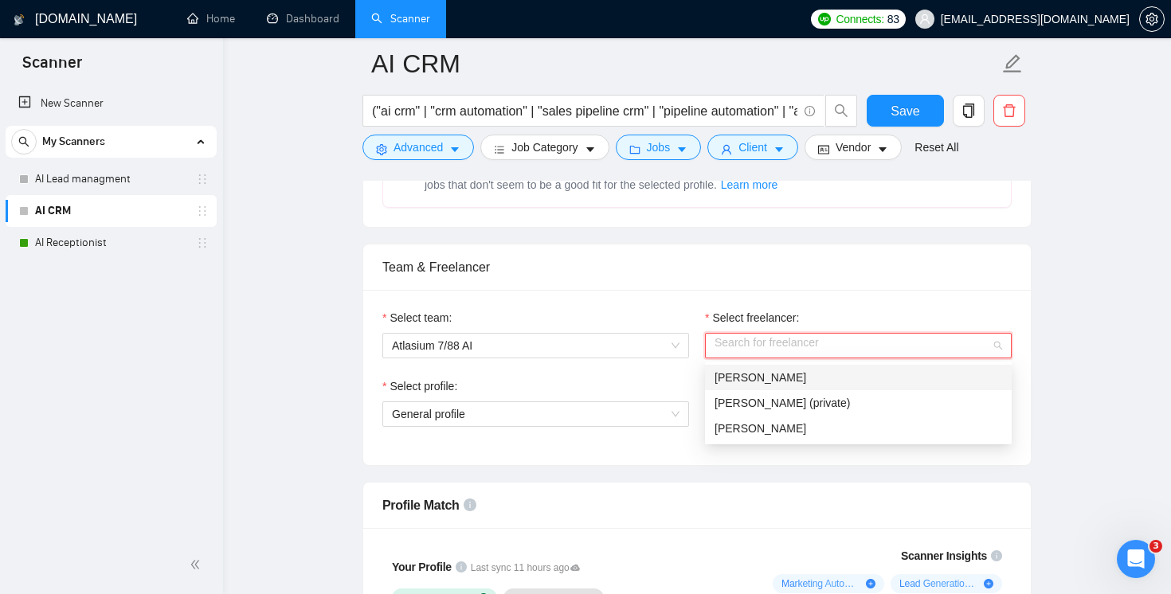
click at [746, 379] on span "[PERSON_NAME]" at bounding box center [760, 377] width 92 height 13
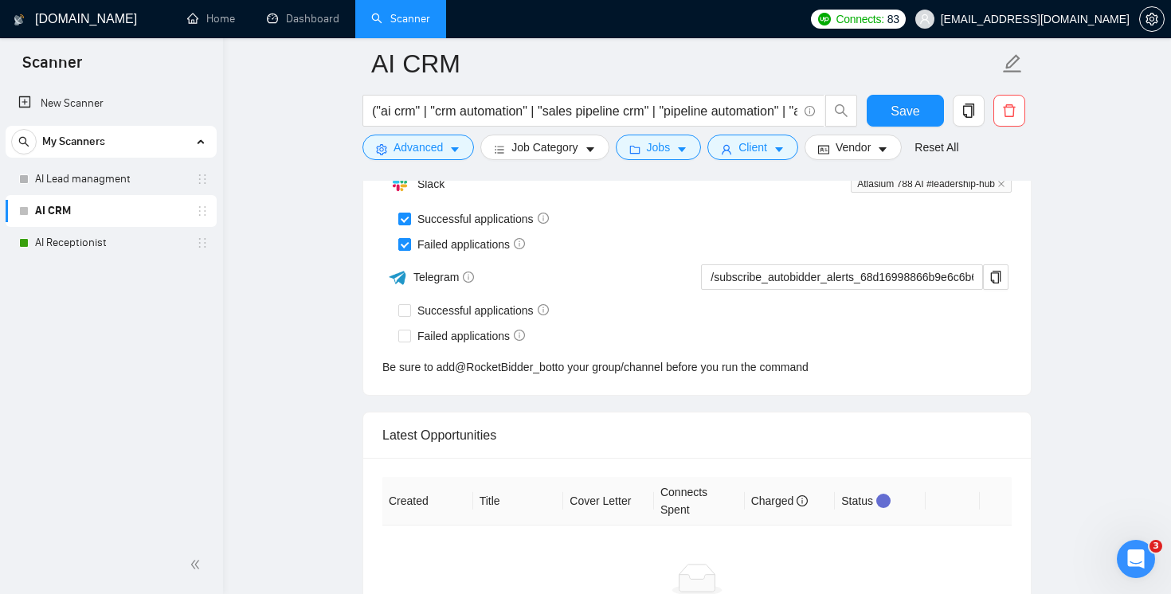
scroll to position [4045, 0]
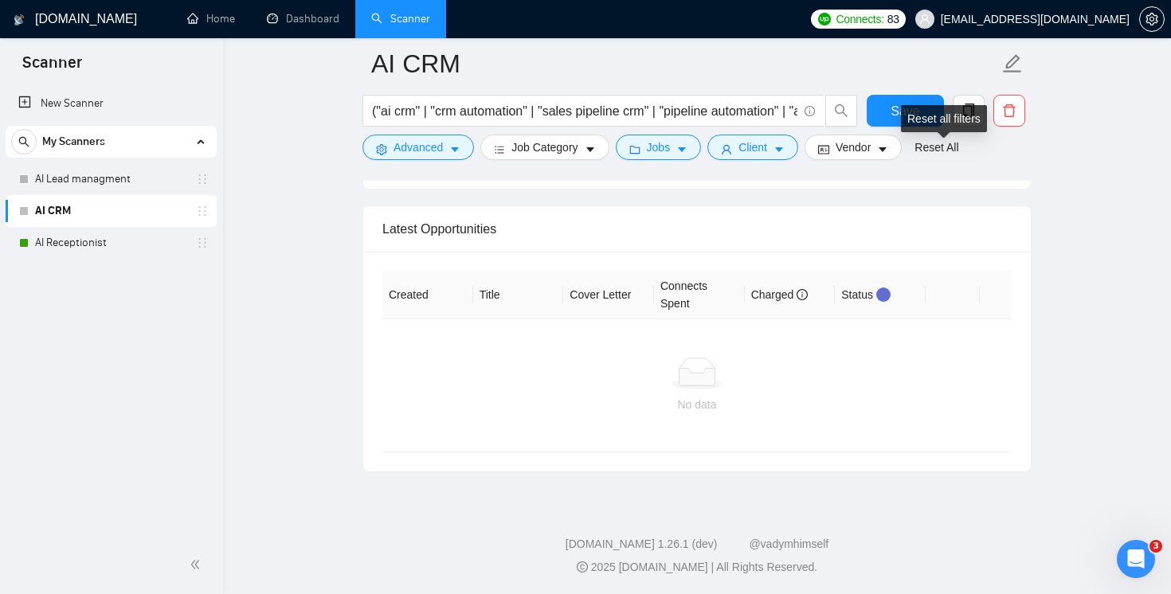
click at [903, 105] on div "Reset all filters" at bounding box center [944, 118] width 86 height 27
click at [887, 112] on button "Save" at bounding box center [904, 111] width 77 height 32
click at [103, 240] on link "AI Receptionist" at bounding box center [110, 243] width 151 height 32
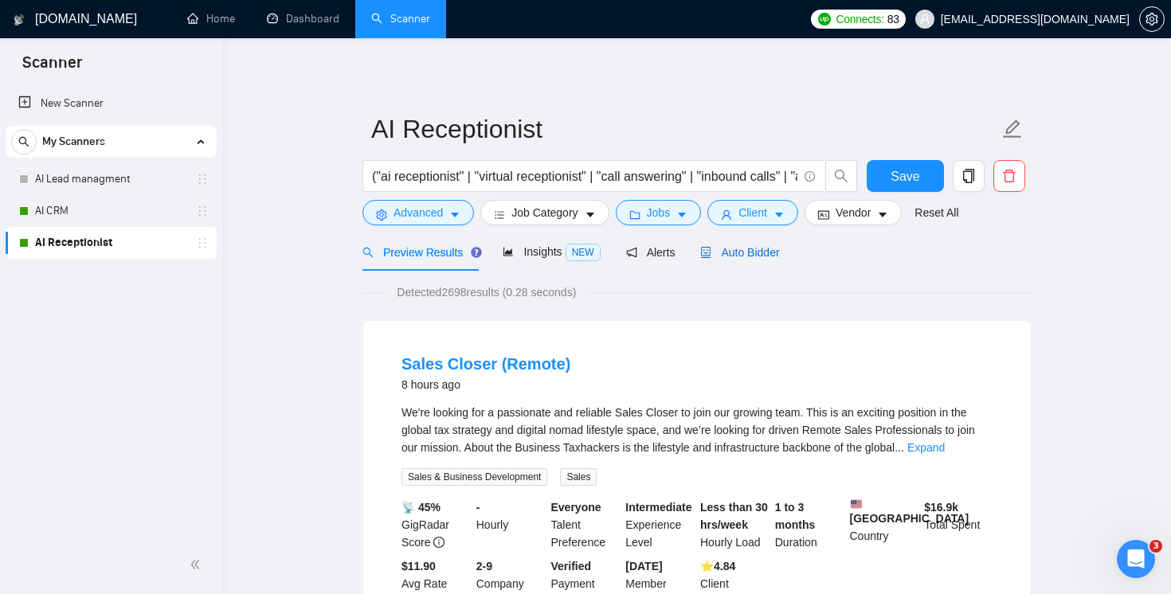
click at [757, 253] on span "Auto Bidder" at bounding box center [739, 252] width 79 height 13
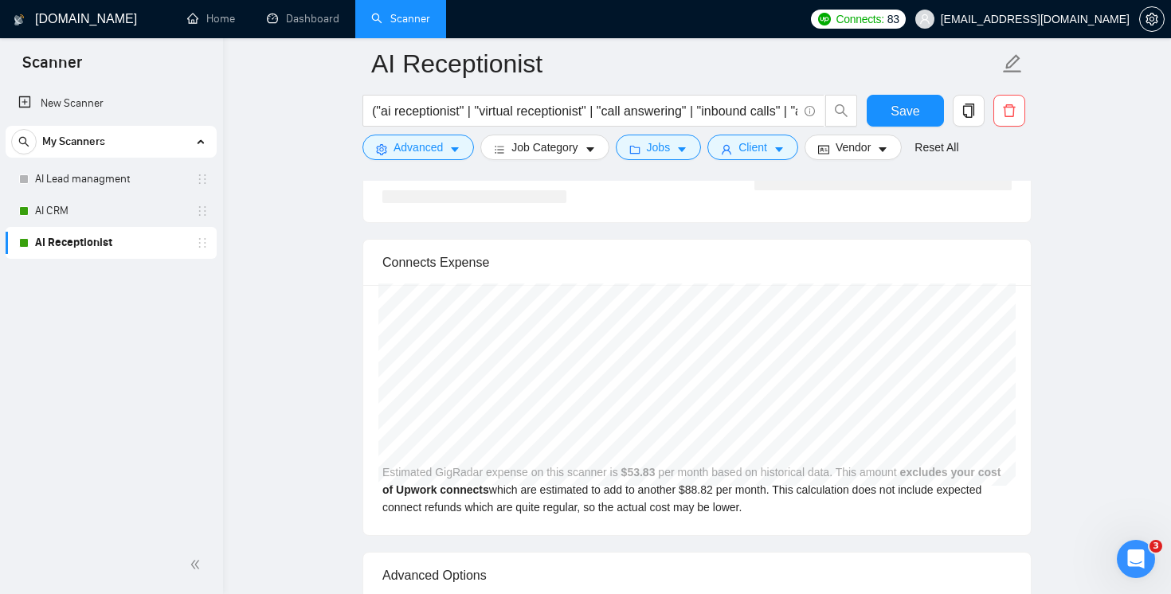
scroll to position [3589, 0]
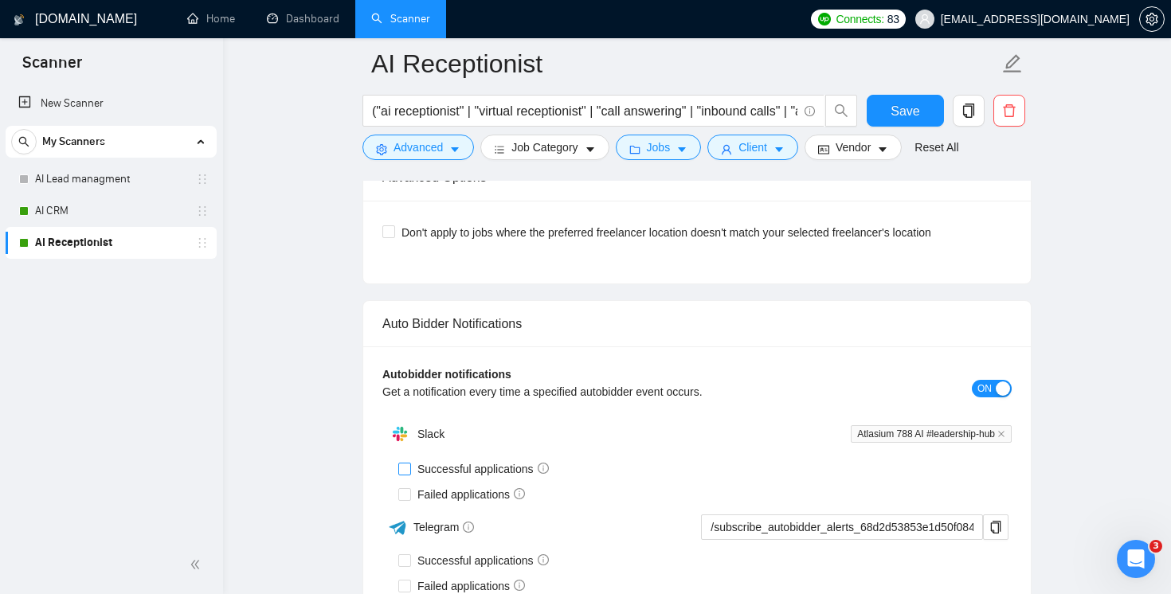
click at [408, 467] on input "Successful applications" at bounding box center [403, 468] width 11 height 11
checkbox input "true"
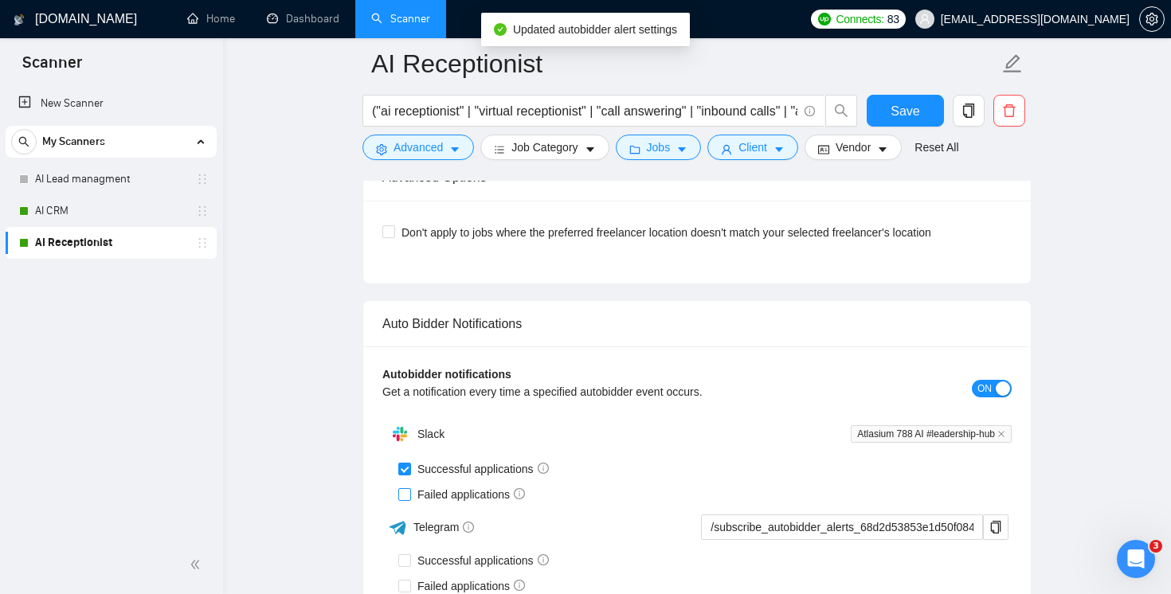
click at [405, 495] on input "Failed applications" at bounding box center [403, 493] width 11 height 11
checkbox input "true"
click at [908, 117] on span "Save" at bounding box center [904, 111] width 29 height 20
